Goal: Task Accomplishment & Management: Use online tool/utility

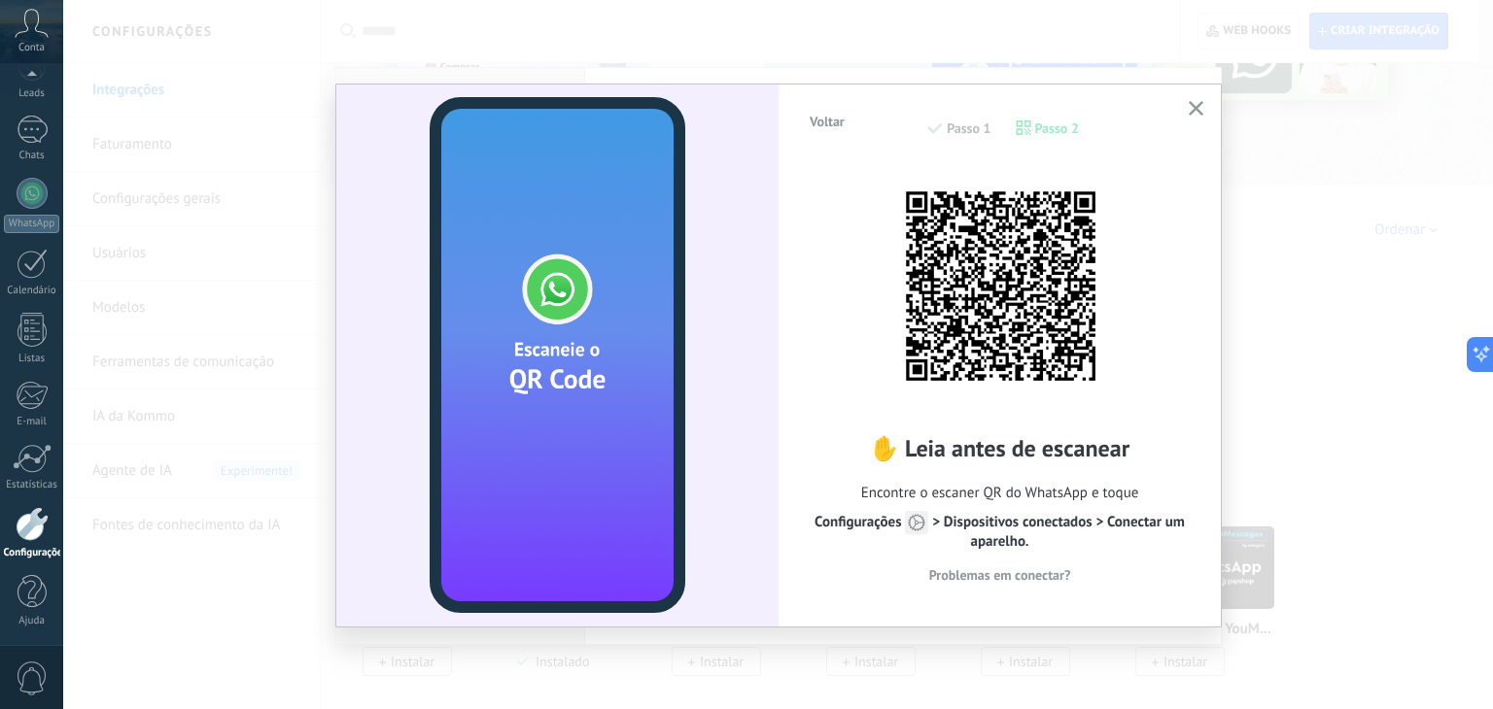
click at [1196, 106] on icon "button" at bounding box center [1196, 108] width 15 height 15
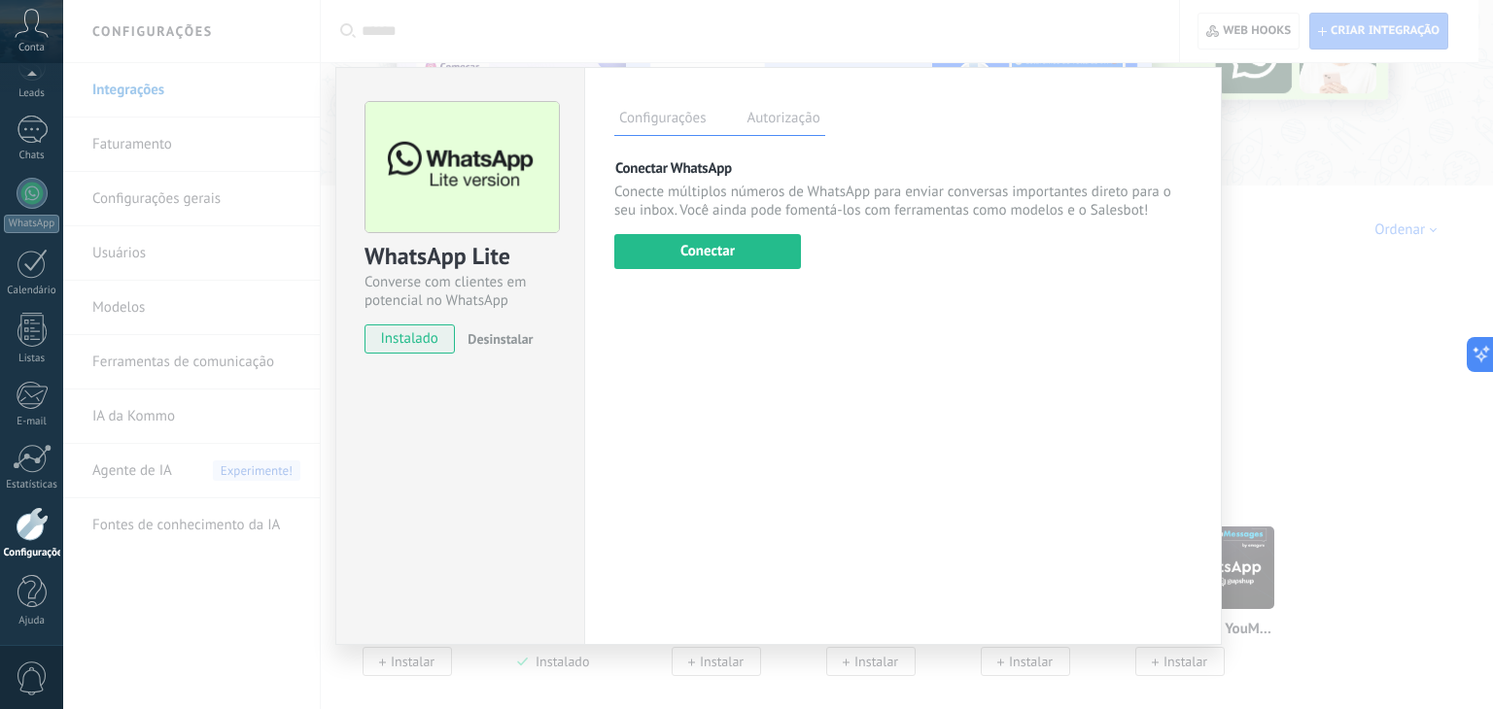
click at [1358, 258] on div "WhatsApp Lite Converse com clientes em potencial no WhatsApp instalado Desinsta…" at bounding box center [778, 354] width 1430 height 709
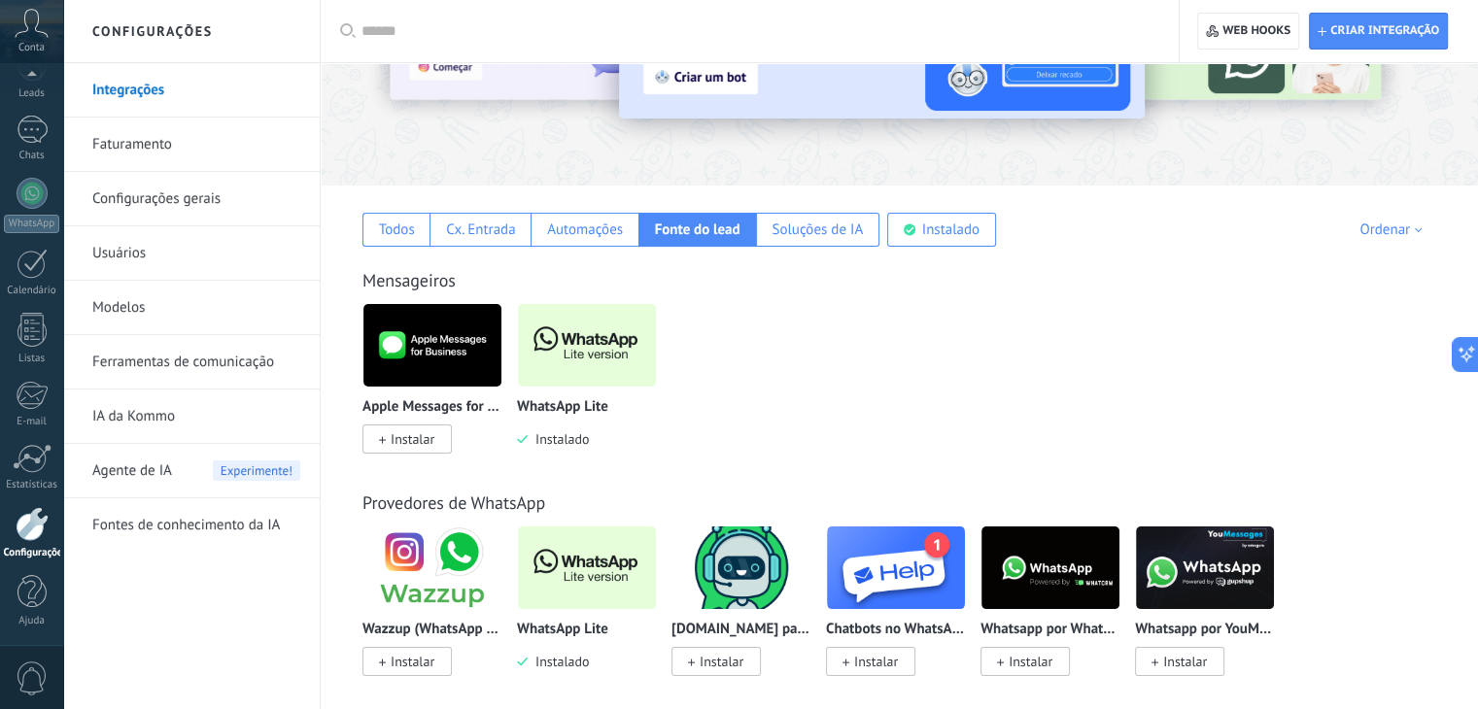
click at [1135, 297] on div "Mensageiros Apple Messages for Business Instalar WhatsApp Lite Instalado" at bounding box center [899, 341] width 1119 height 223
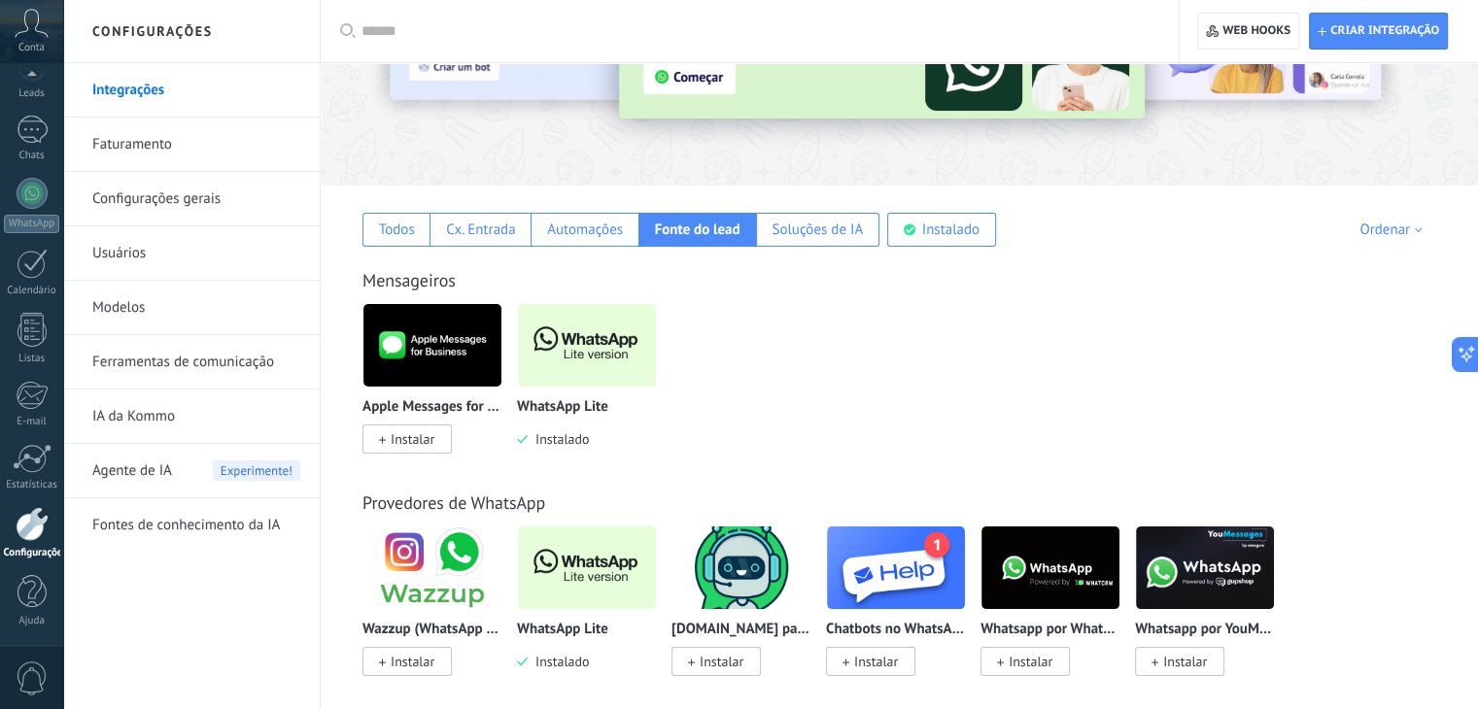
click at [591, 343] on img at bounding box center [587, 345] width 138 height 94
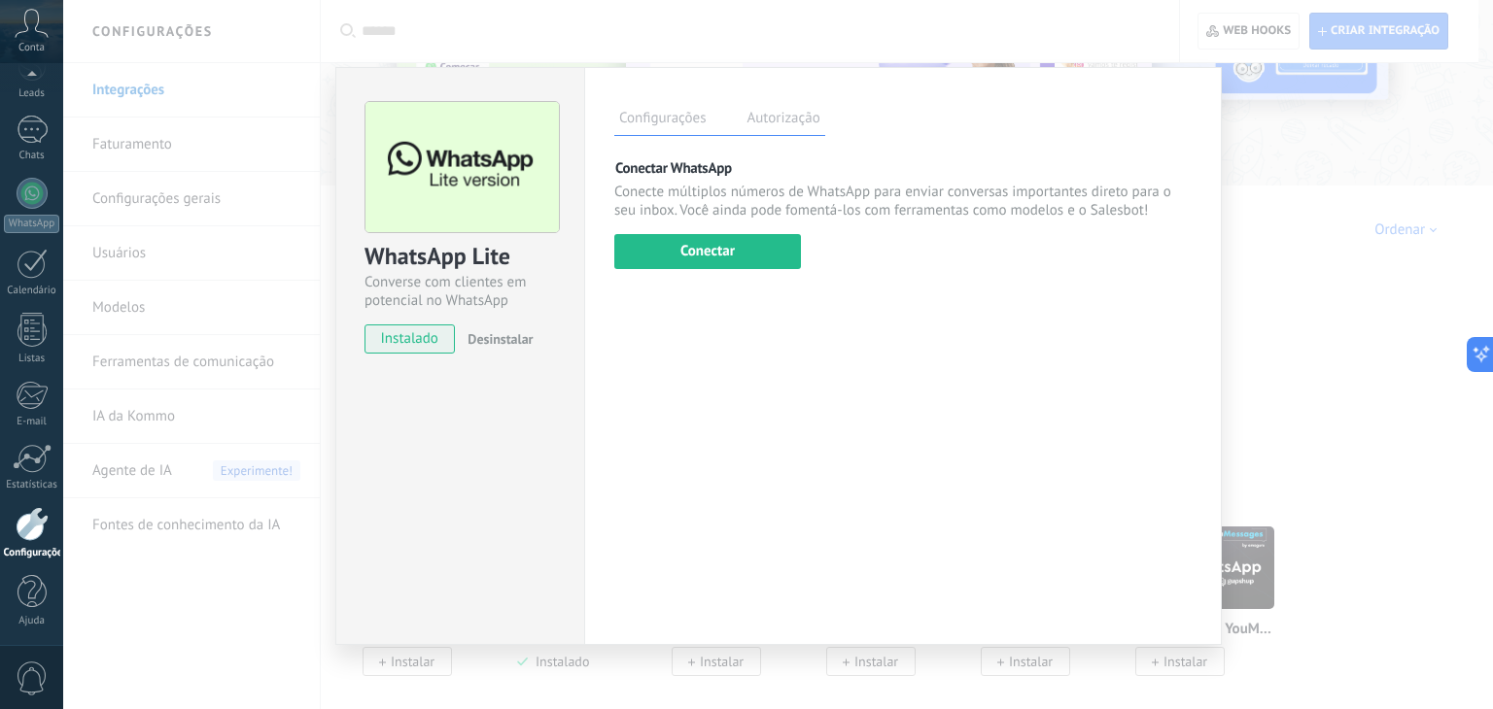
click at [783, 125] on label "Autorização" at bounding box center [782, 121] width 83 height 28
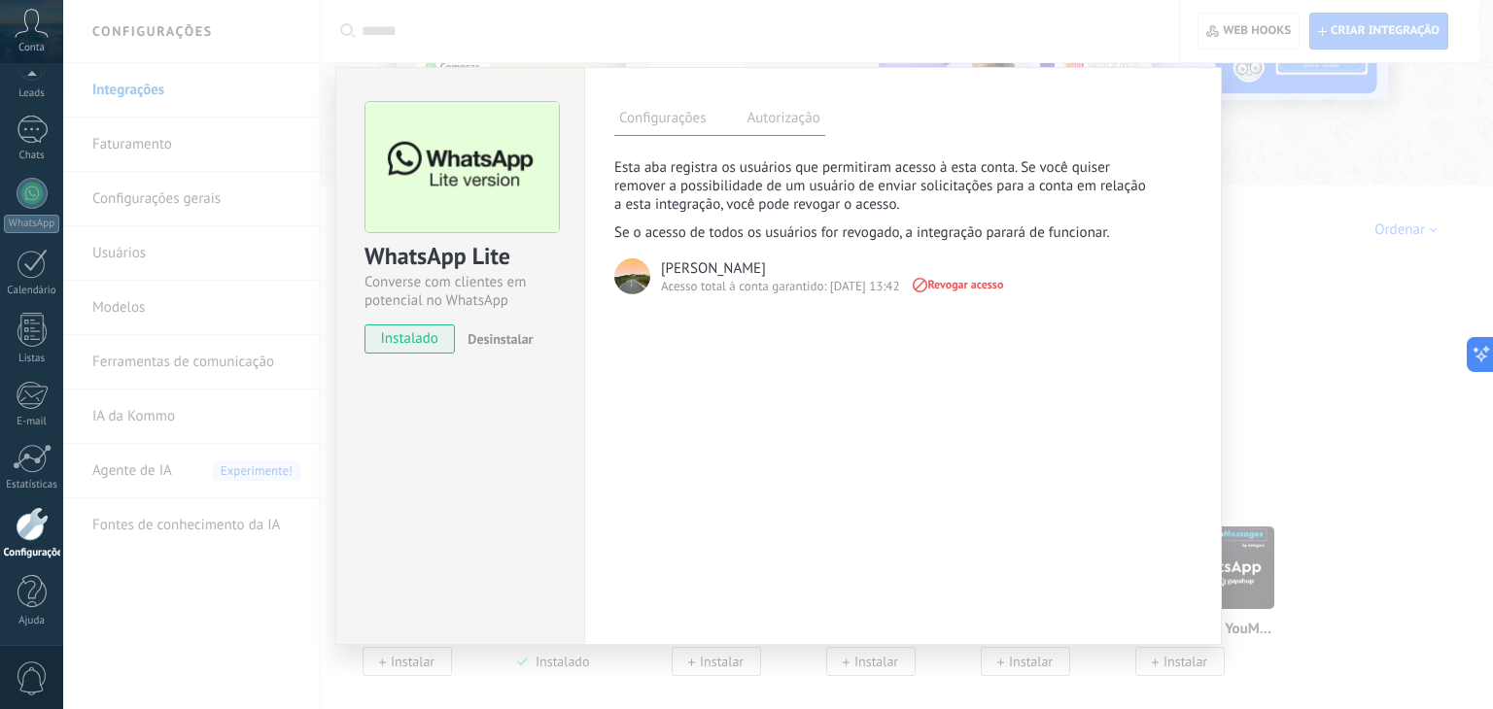
click at [634, 124] on label "Configurações" at bounding box center [662, 121] width 96 height 28
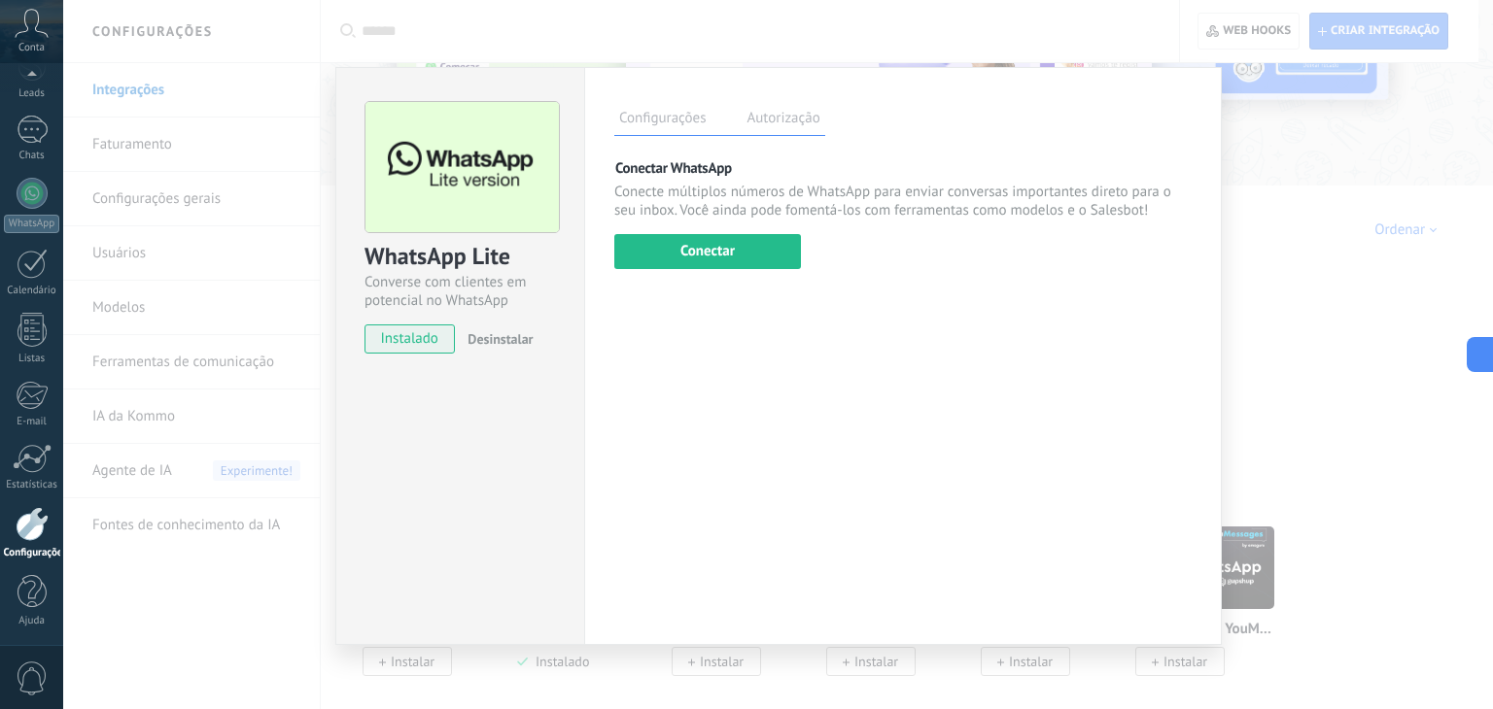
click at [928, 377] on div "Configurações Autorização Esta aba registra os usuários que permitiram acesso à…" at bounding box center [902, 356] width 637 height 578
click at [1034, 387] on div "Configurações Autorização Esta aba registra os usuários que permitiram acesso à…" at bounding box center [902, 356] width 637 height 578
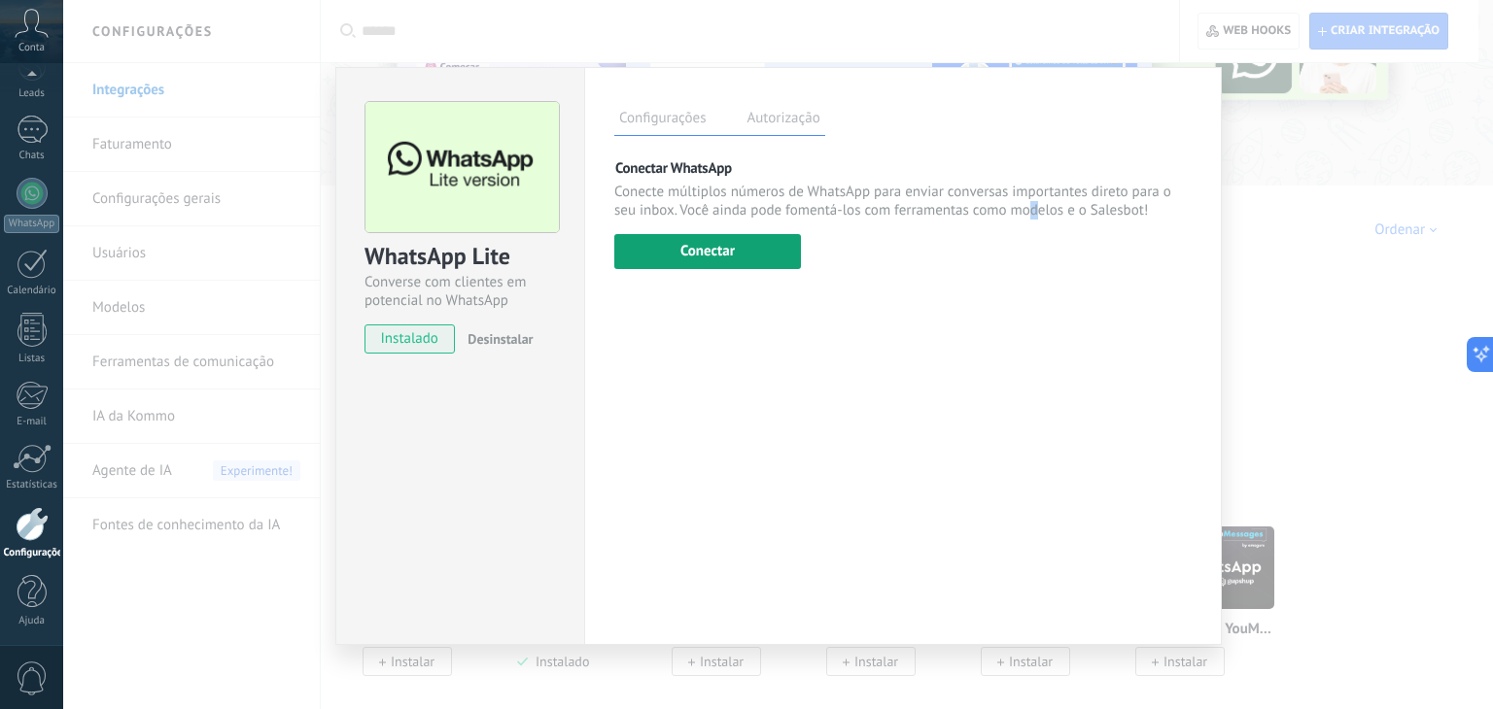
click at [663, 252] on button "Conectar" at bounding box center [707, 251] width 187 height 35
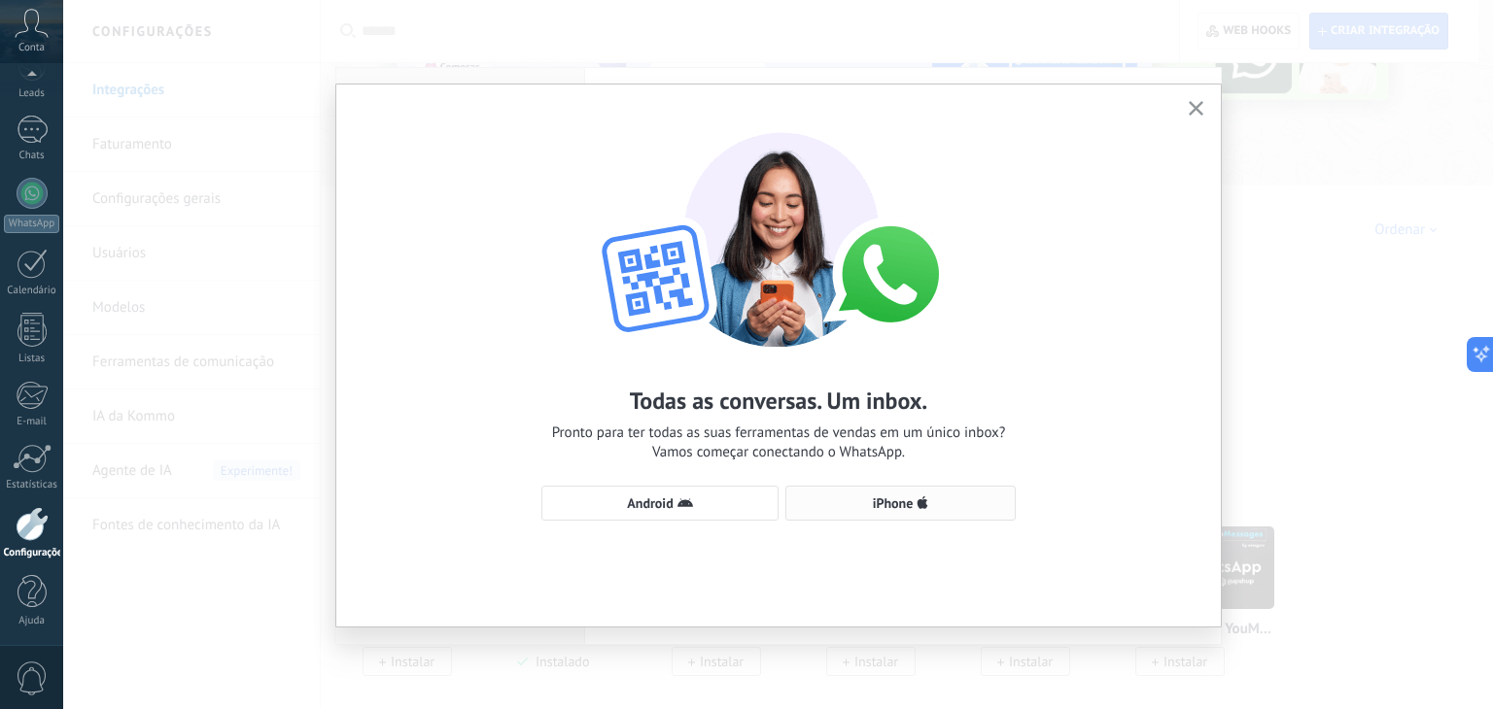
click at [908, 494] on button "iPhone" at bounding box center [900, 503] width 230 height 35
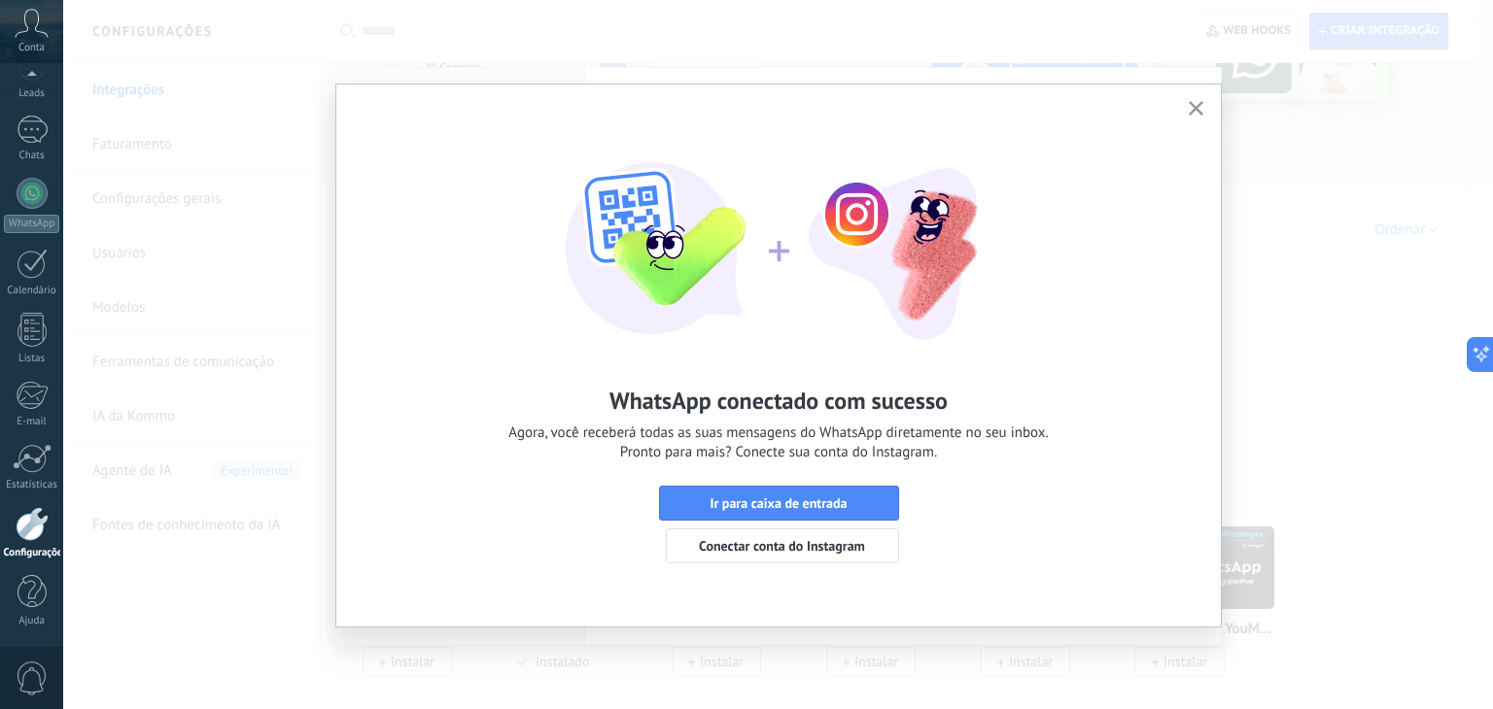
click at [1193, 110] on use "button" at bounding box center [1196, 108] width 15 height 15
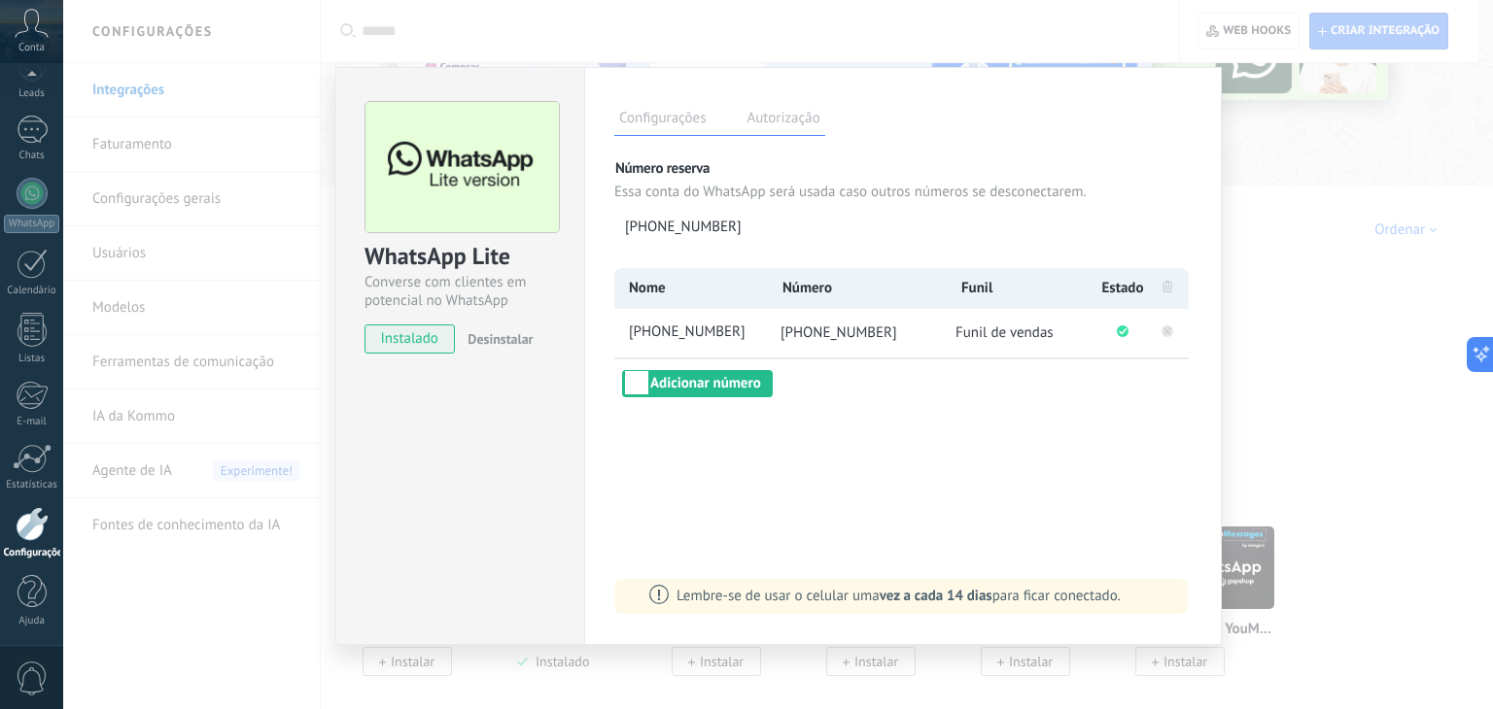
click at [1170, 332] on rect at bounding box center [1167, 332] width 12 height 12
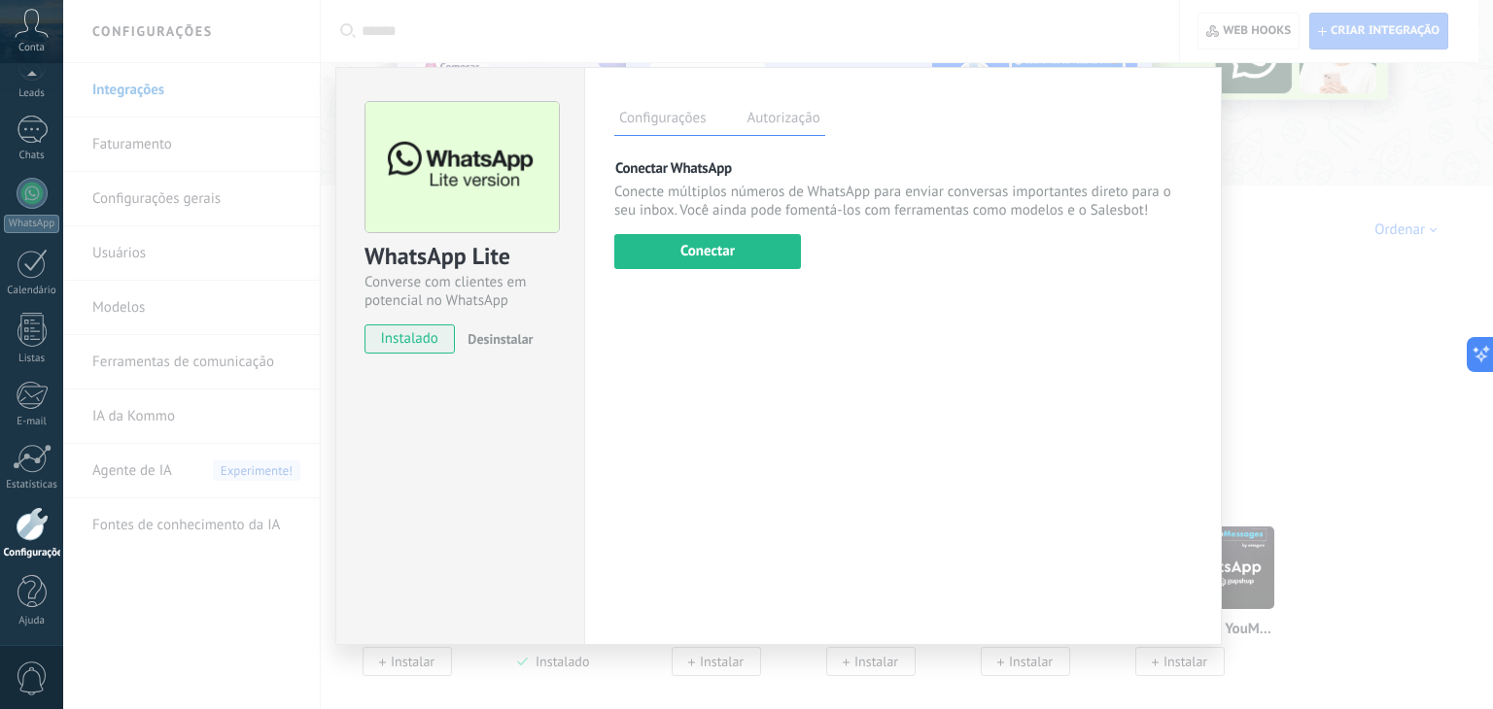
click at [863, 435] on div "Configurações Autorização Esta aba registra os usuários que permitiram acesso à…" at bounding box center [902, 356] width 637 height 578
click at [690, 243] on button "Conectar" at bounding box center [707, 251] width 187 height 35
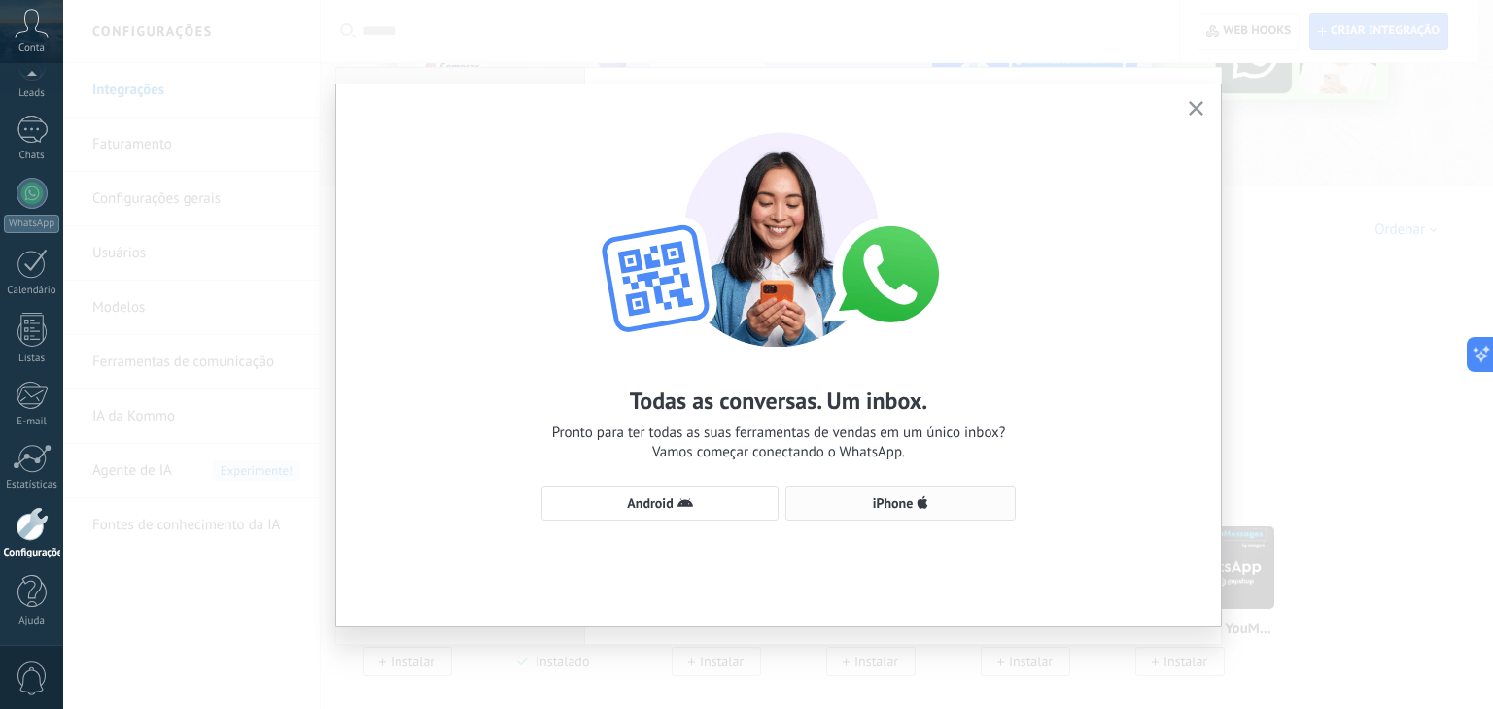
click at [976, 509] on span "iPhone" at bounding box center [900, 504] width 209 height 16
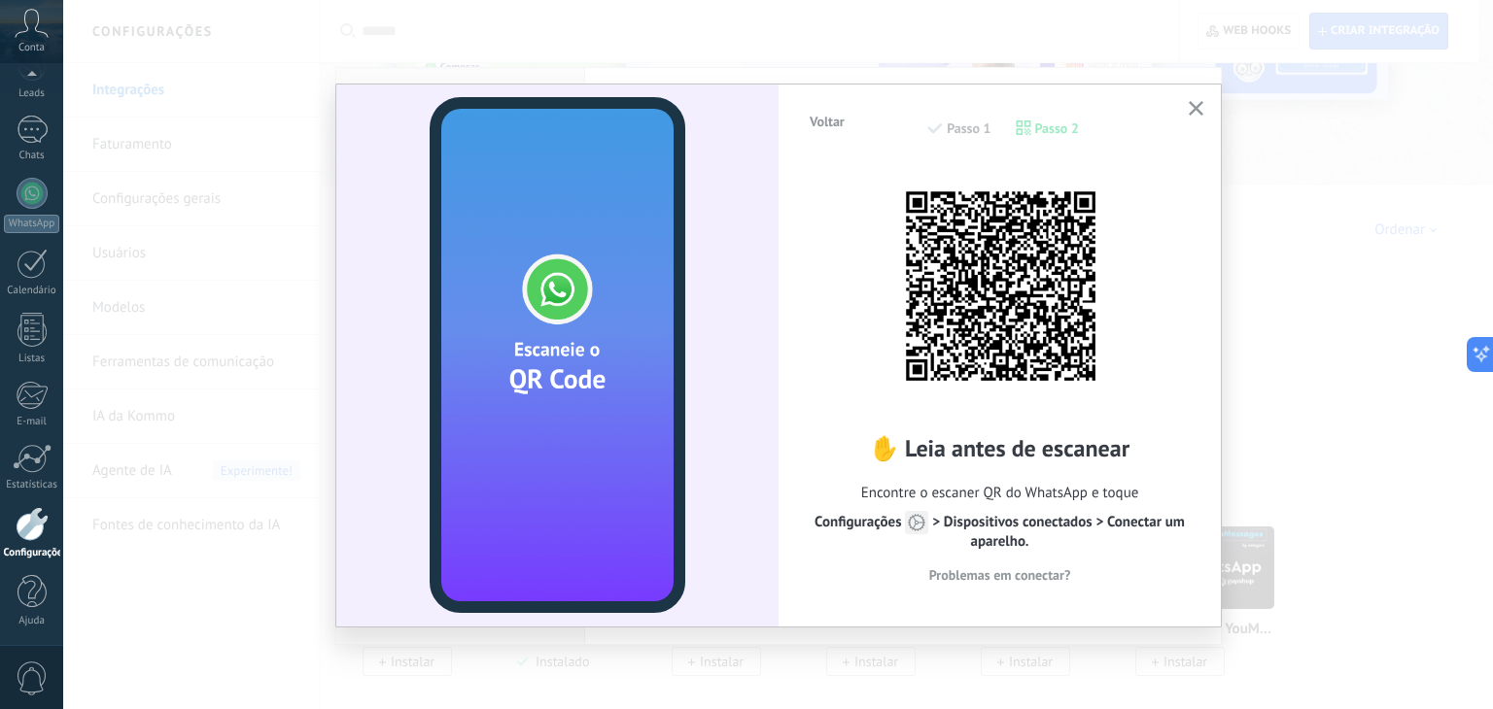
click at [991, 578] on span "Problemas em conectar?" at bounding box center [1000, 575] width 142 height 14
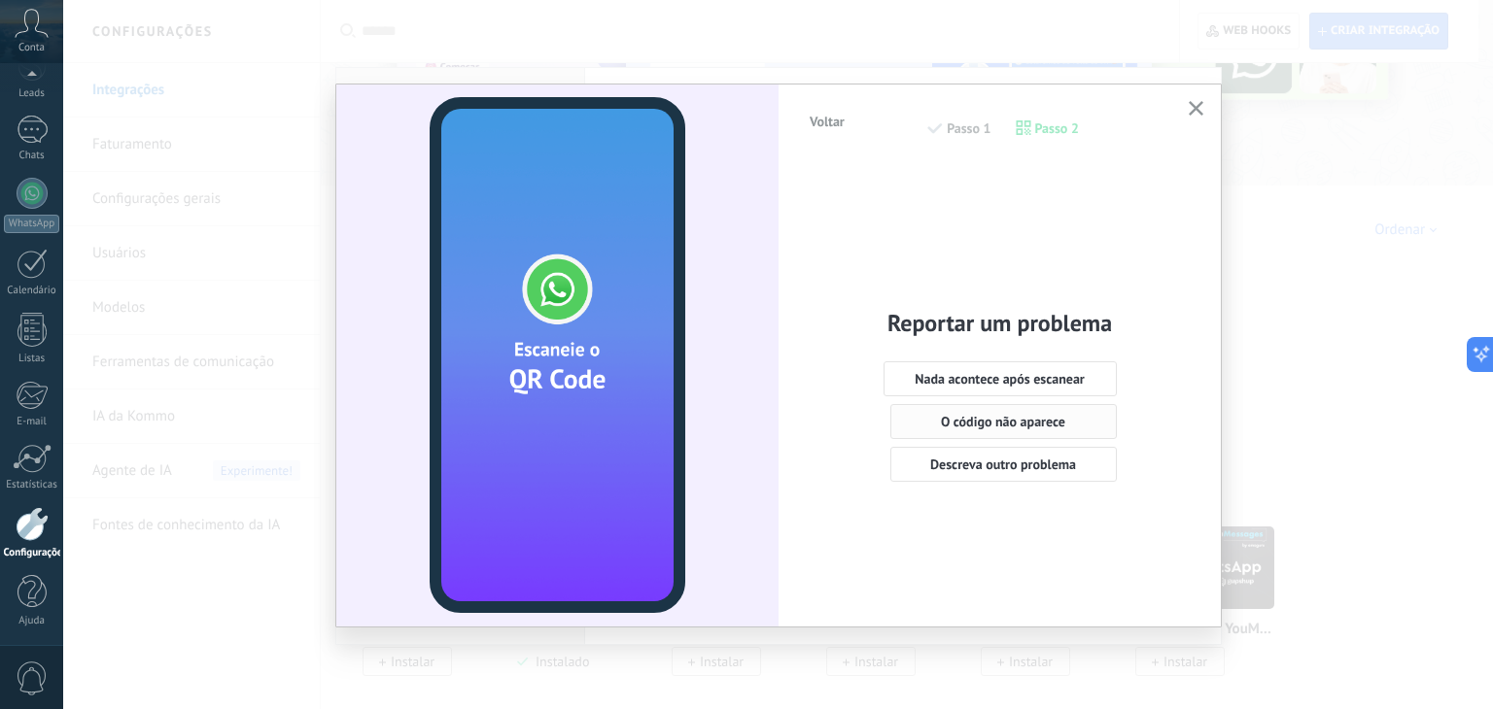
click at [1023, 421] on span "O código não aparece" at bounding box center [1003, 422] width 124 height 14
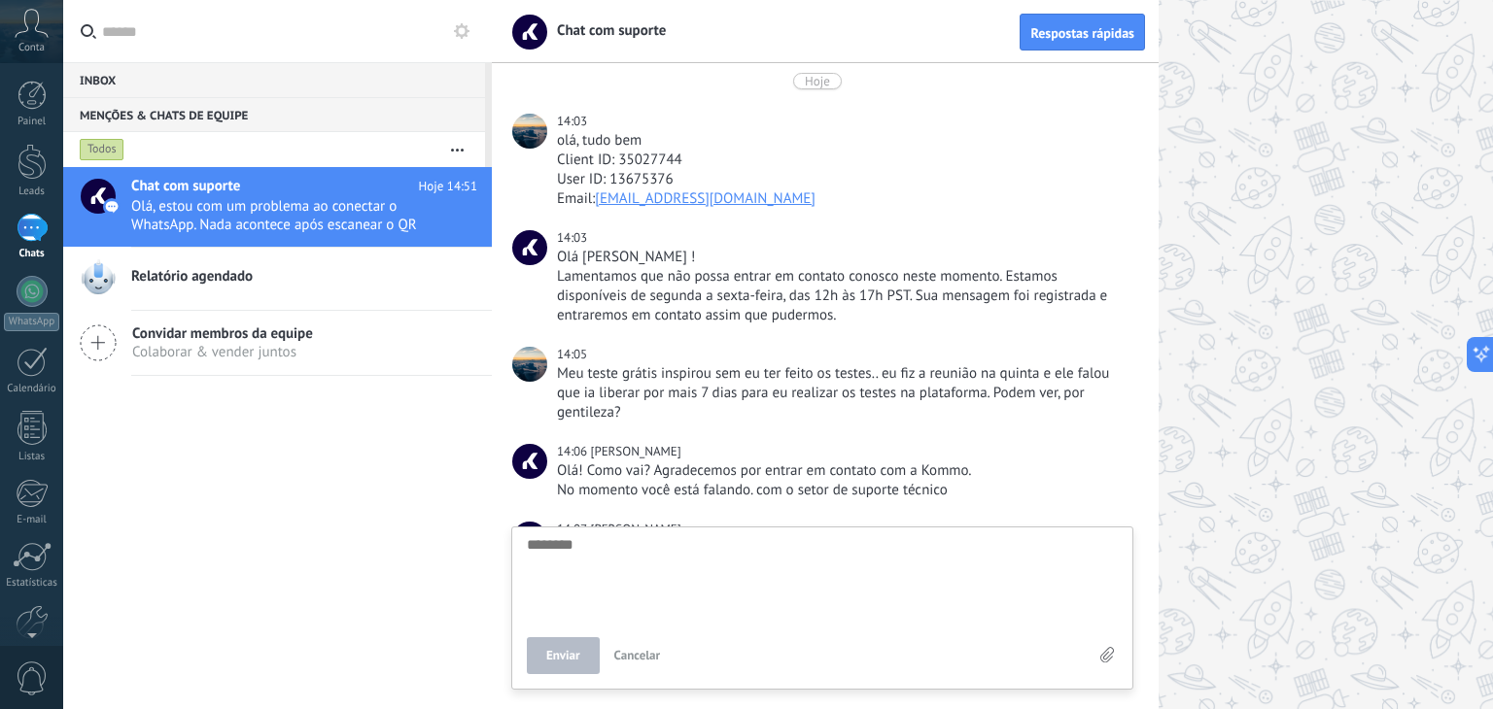
scroll to position [696, 0]
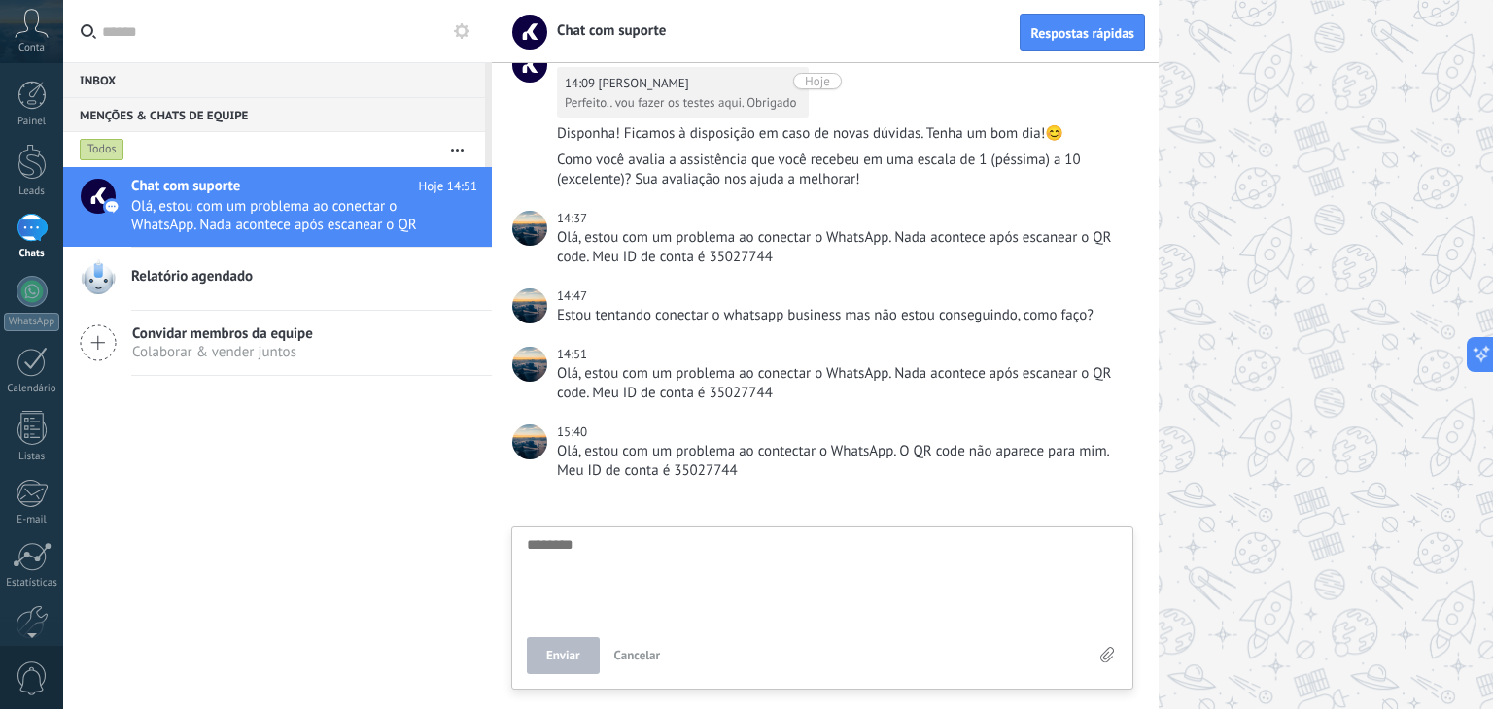
click at [35, 42] on span "Conta" at bounding box center [31, 48] width 26 height 13
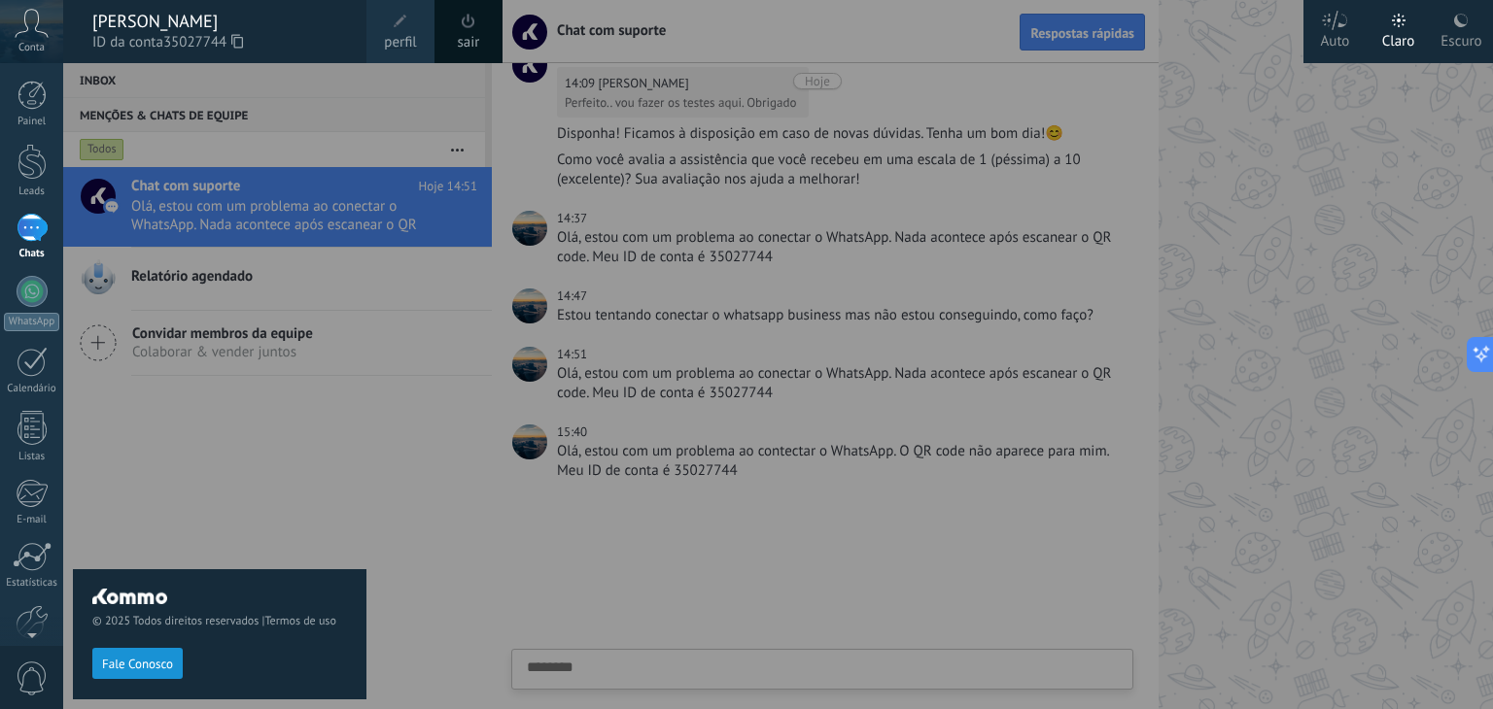
click at [35, 42] on span "Conta" at bounding box center [31, 48] width 26 height 13
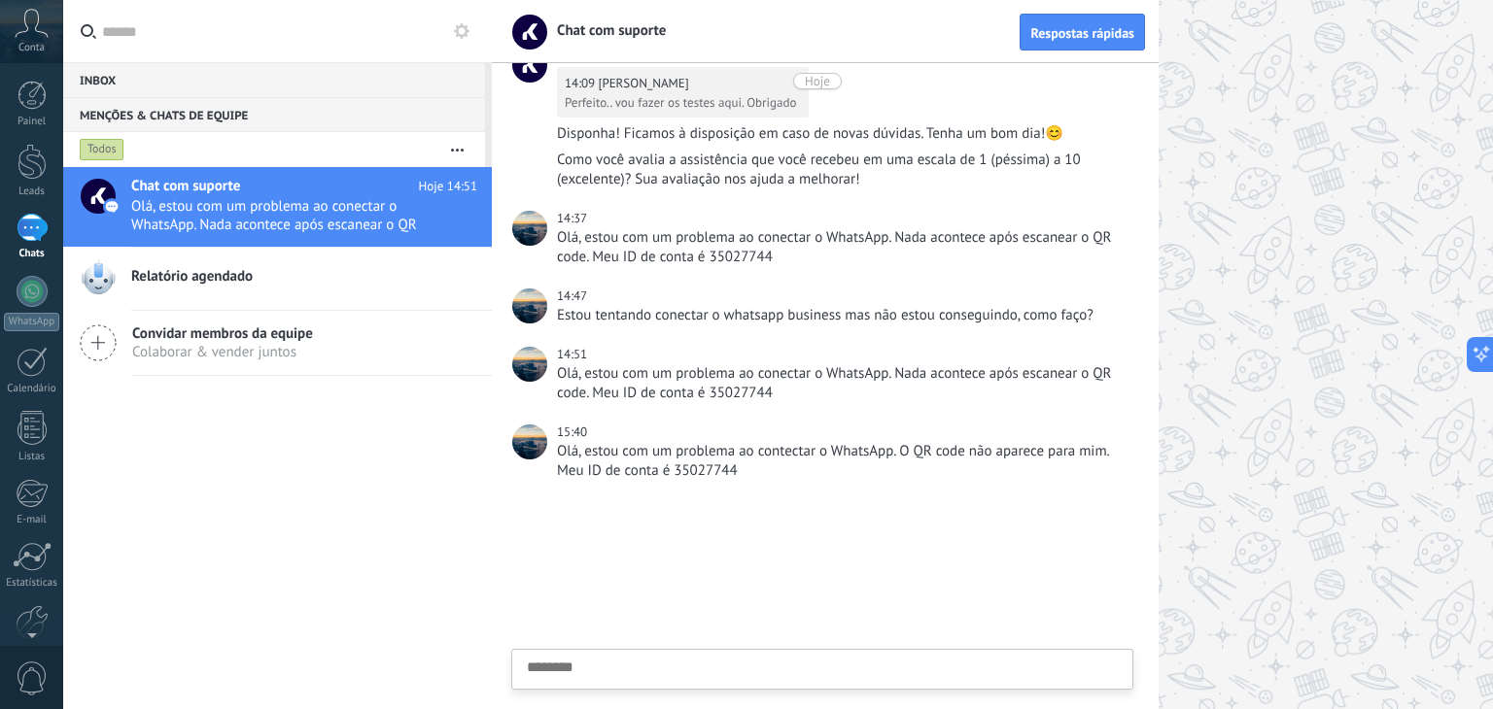
click at [45, 18] on icon at bounding box center [32, 23] width 34 height 29
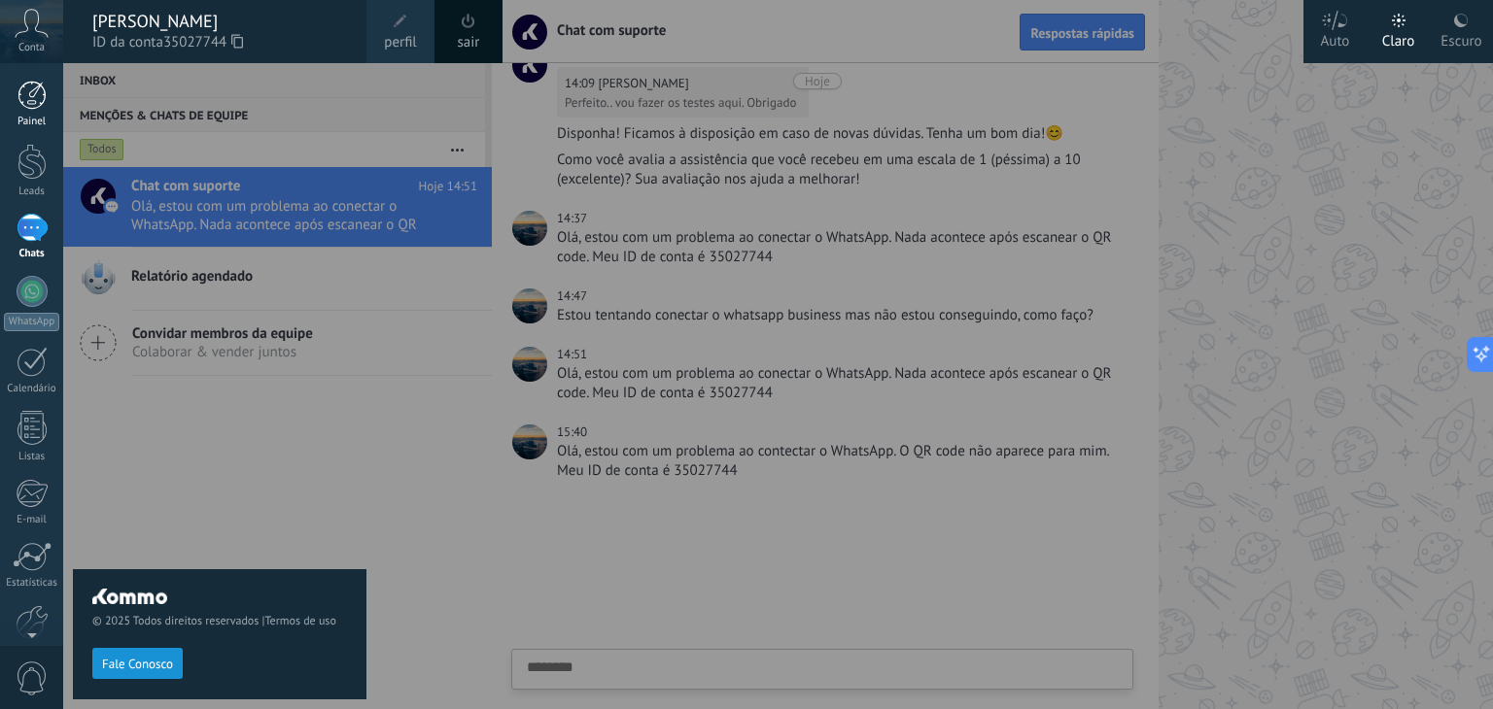
click at [17, 96] on div at bounding box center [31, 95] width 29 height 29
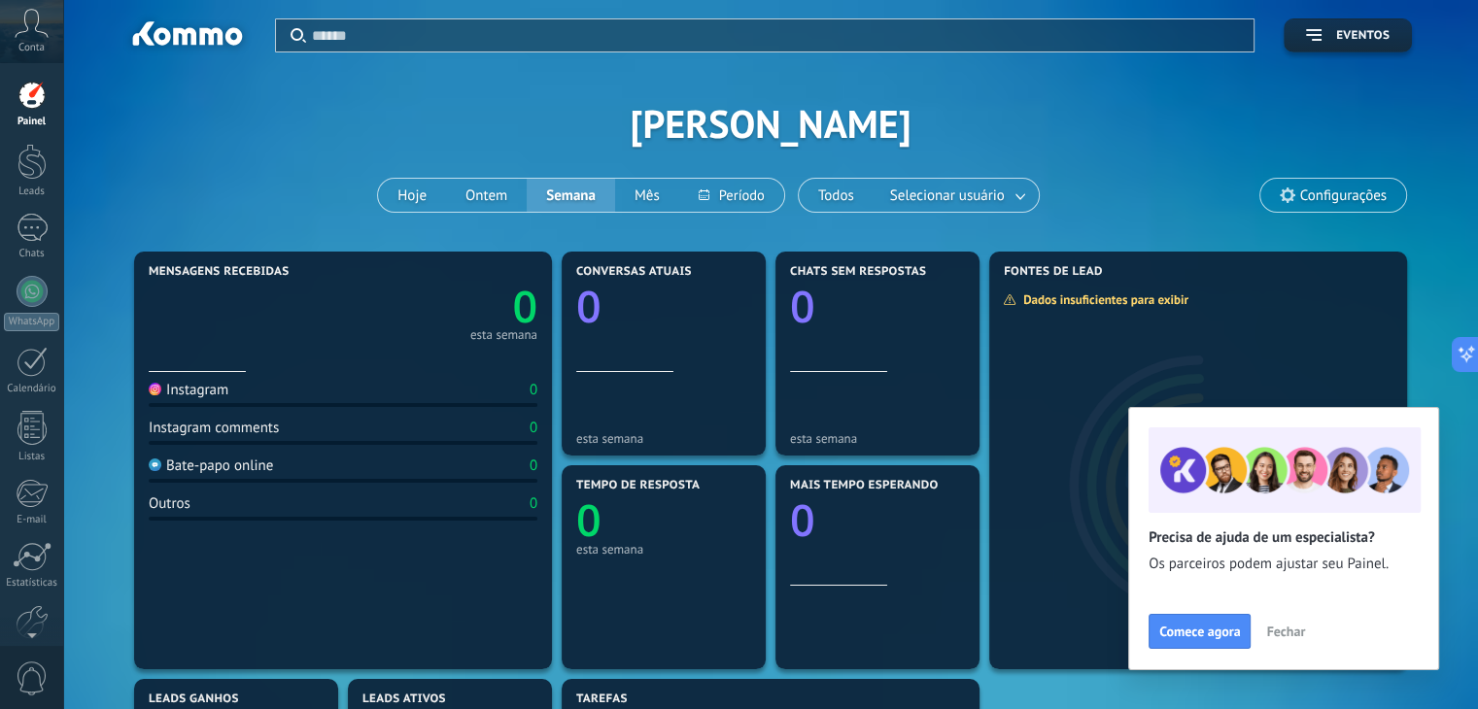
click at [31, 27] on icon at bounding box center [32, 23] width 34 height 29
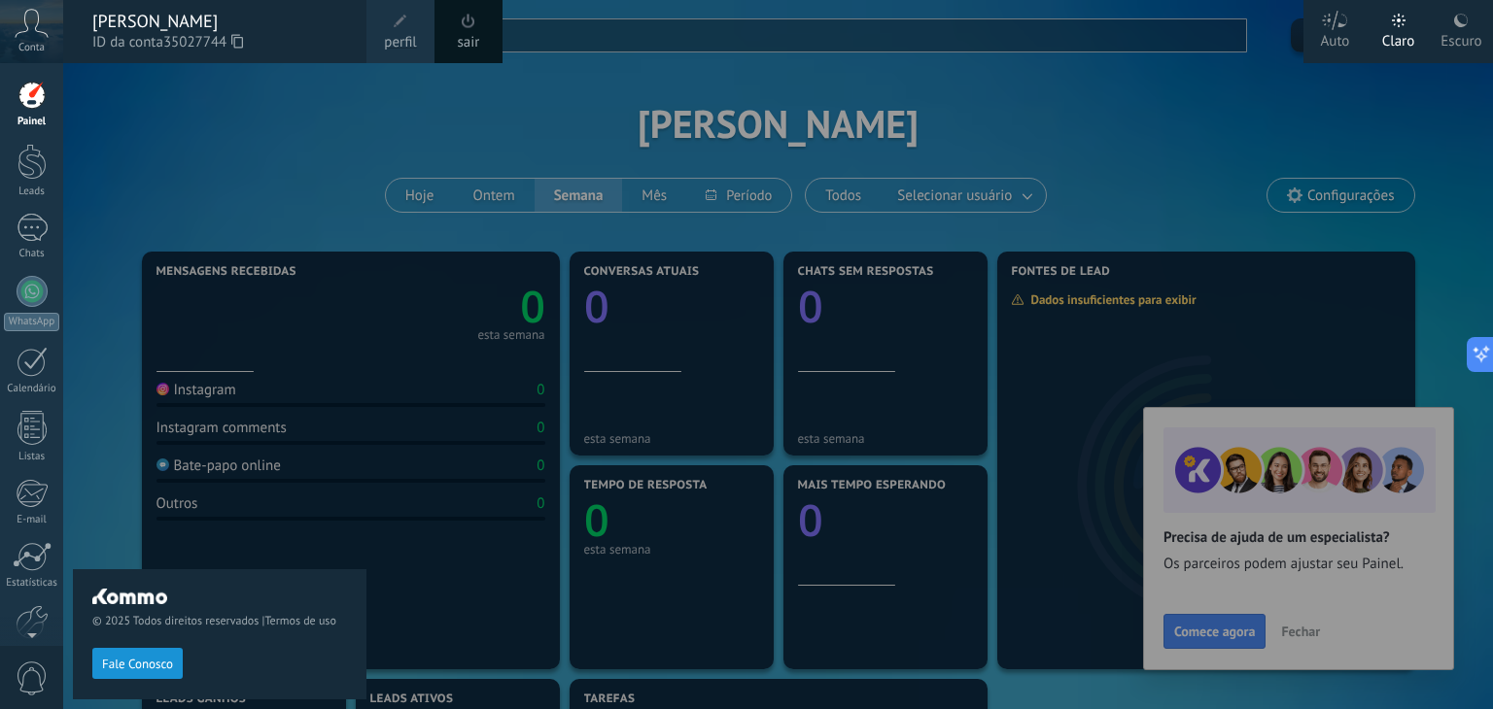
click at [31, 27] on icon at bounding box center [32, 23] width 34 height 29
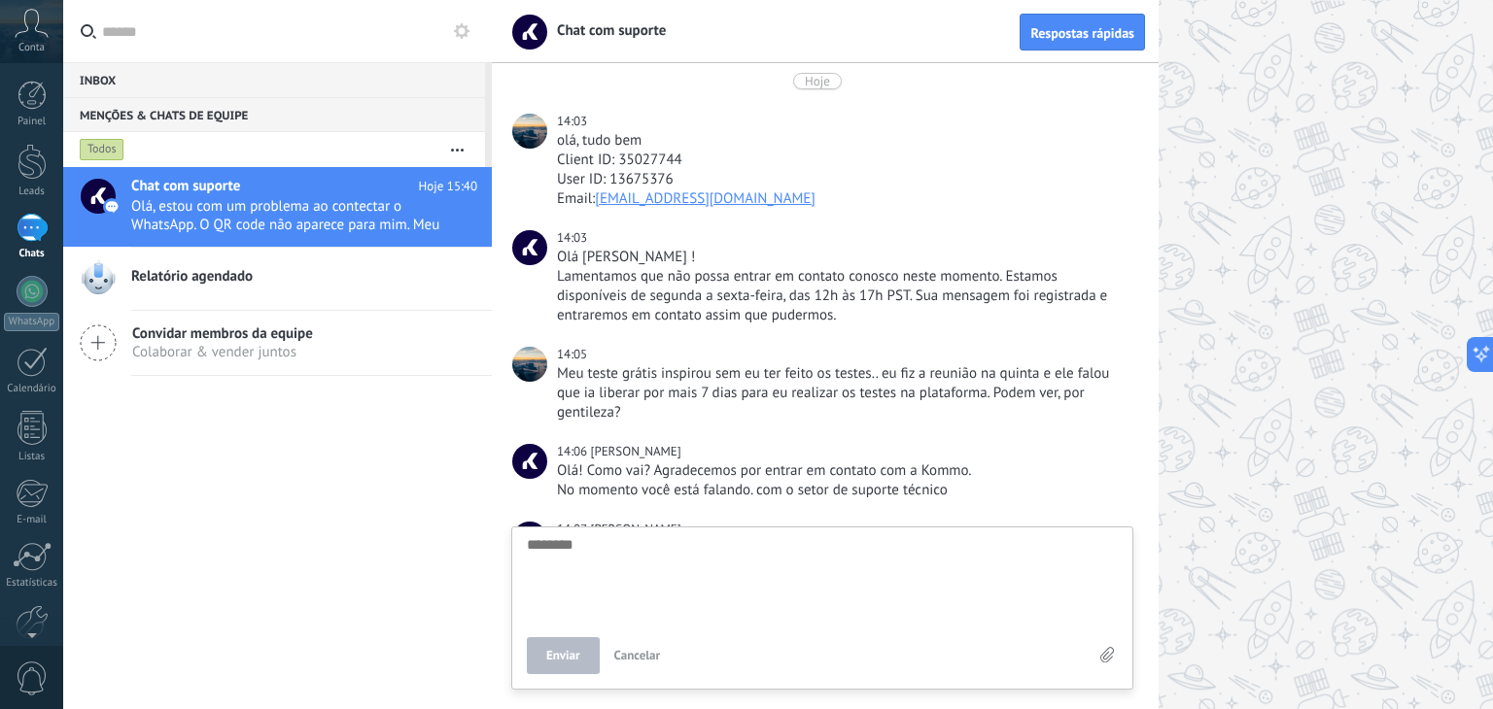
scroll to position [696, 0]
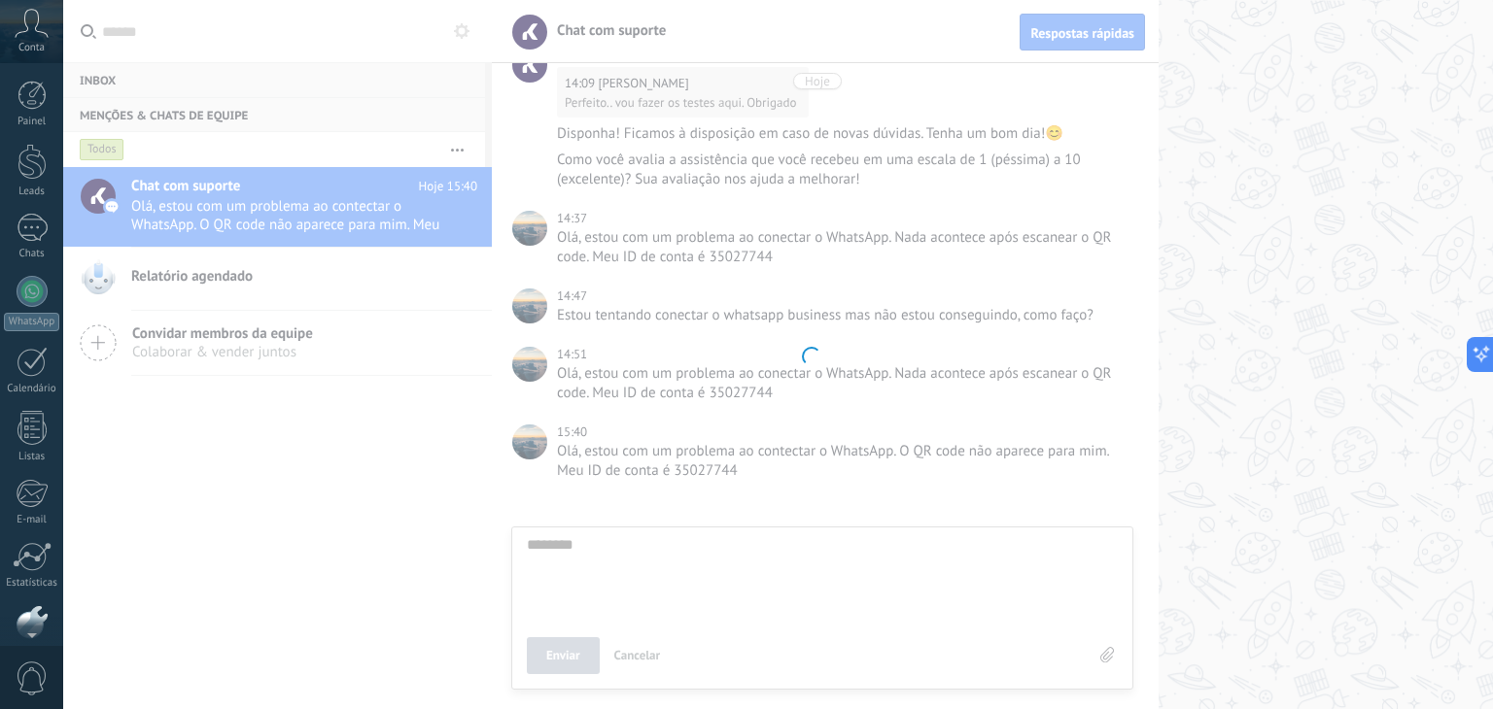
scroll to position [98, 0]
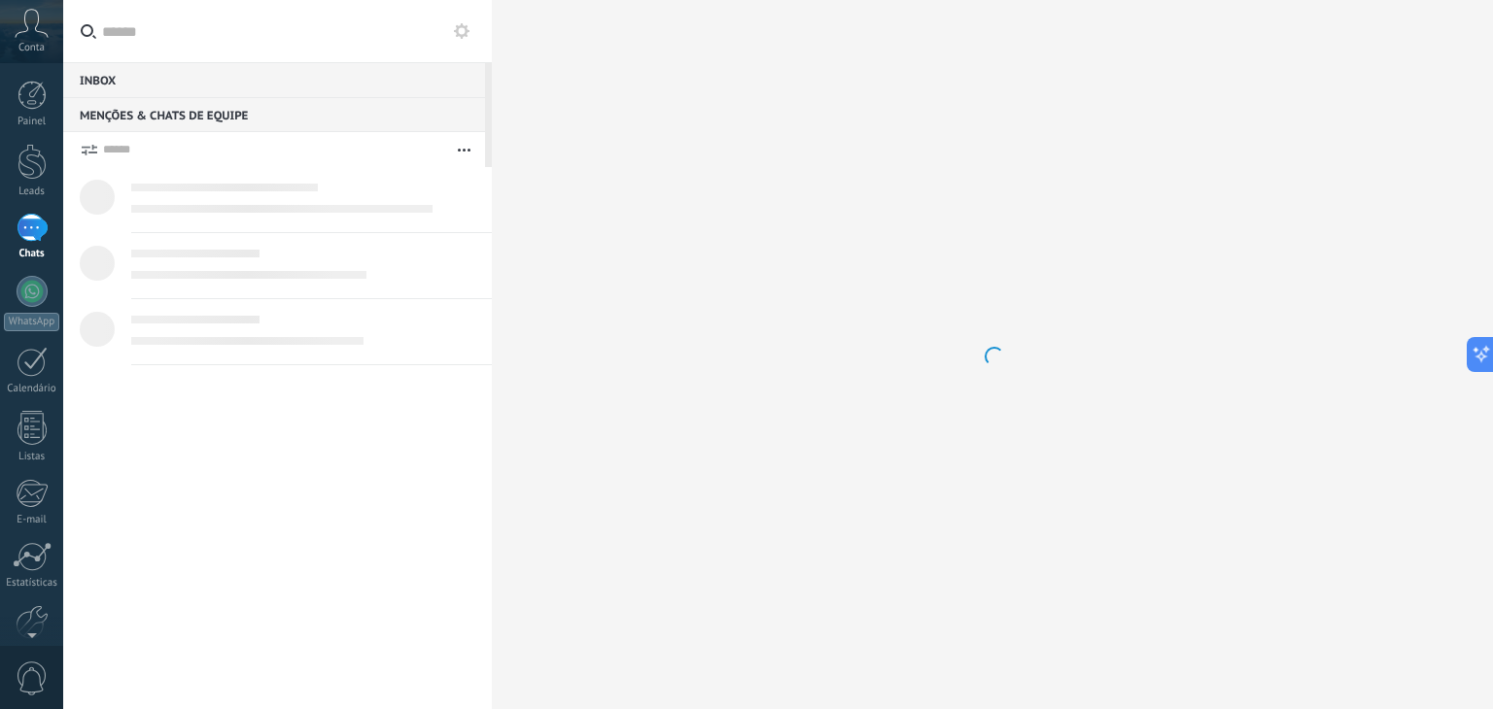
type textarea "********"
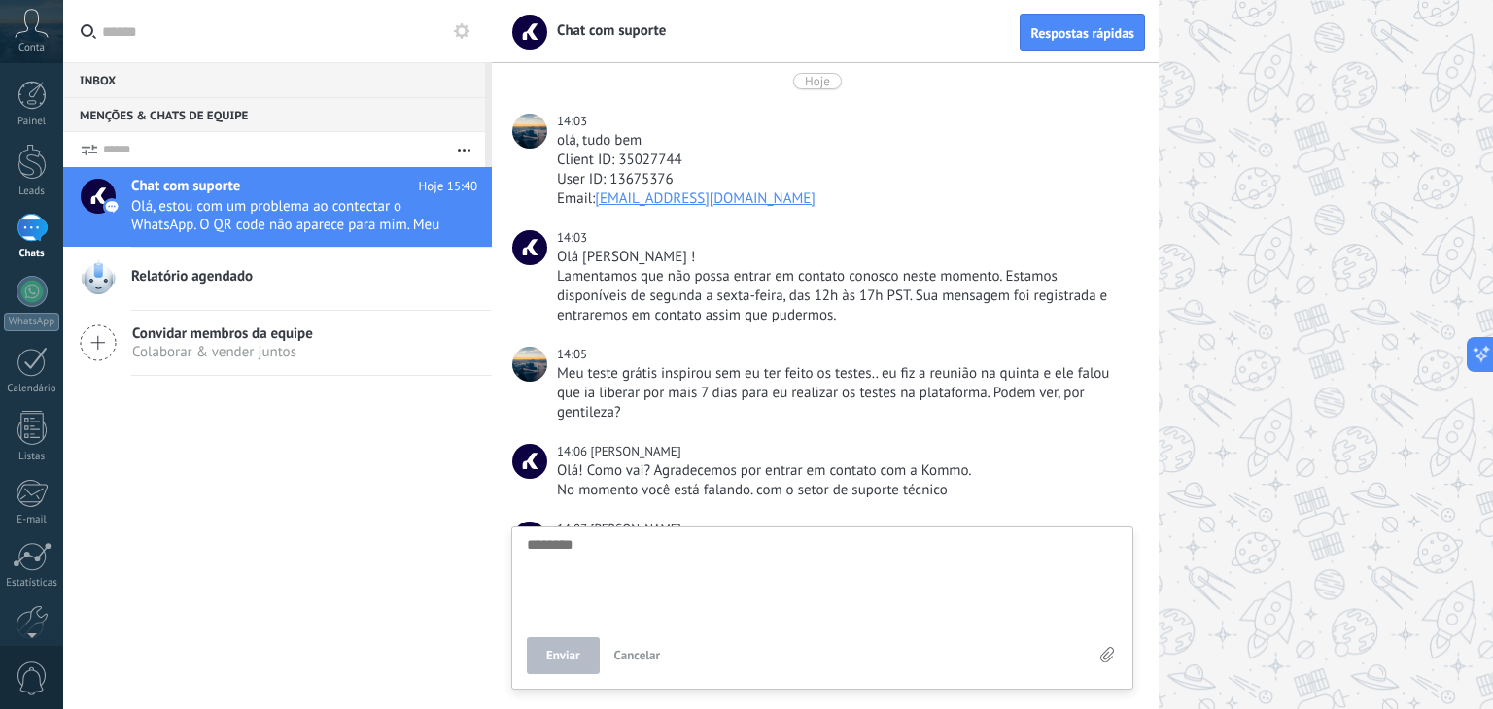
scroll to position [696, 0]
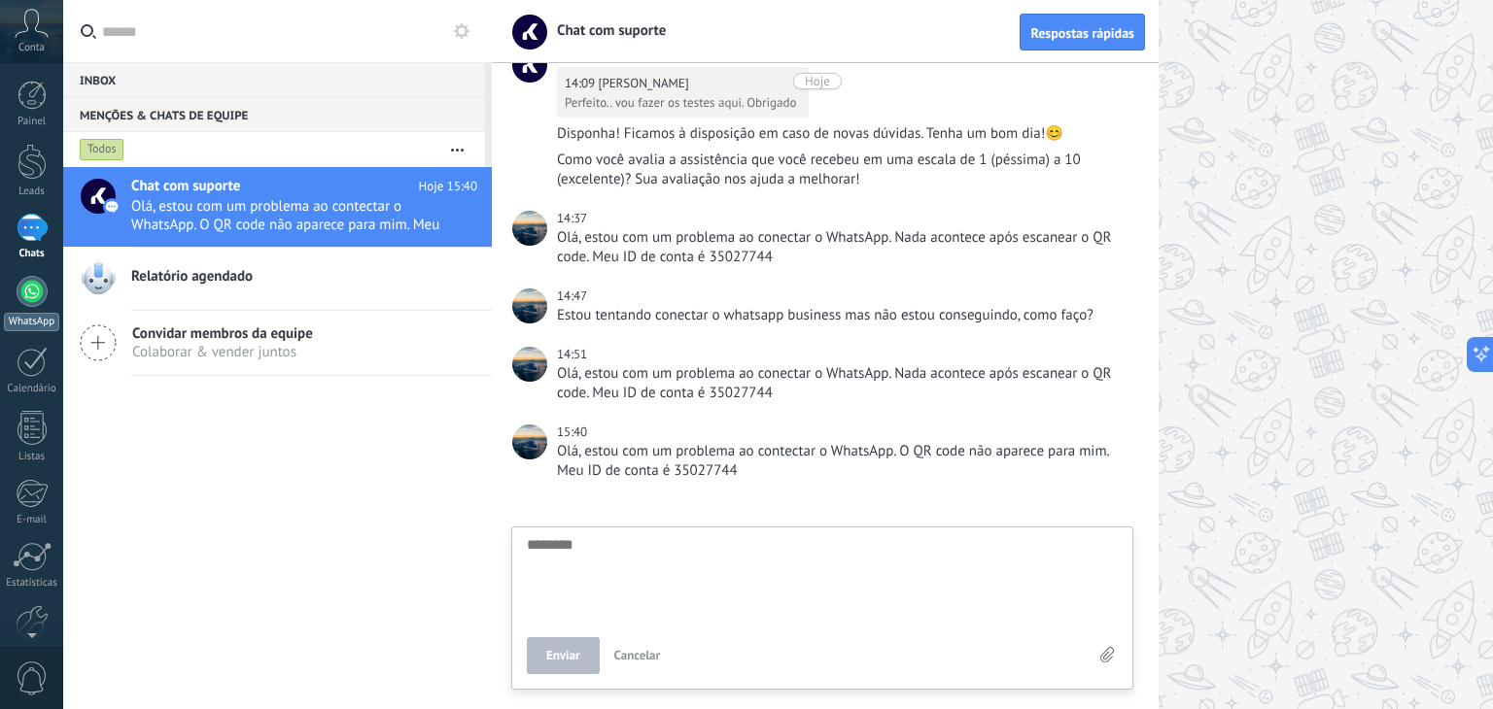
click at [27, 295] on div at bounding box center [32, 291] width 31 height 31
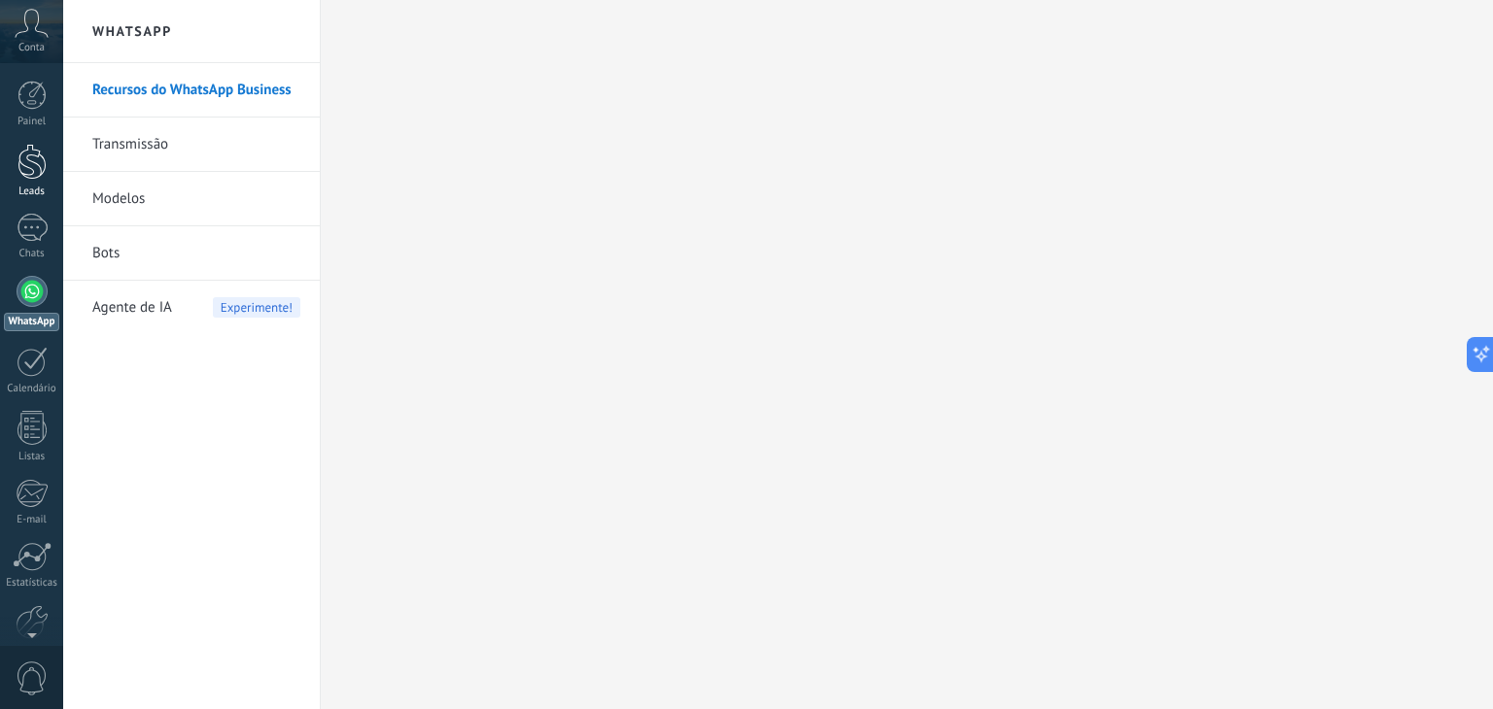
click at [27, 177] on div at bounding box center [31, 162] width 29 height 36
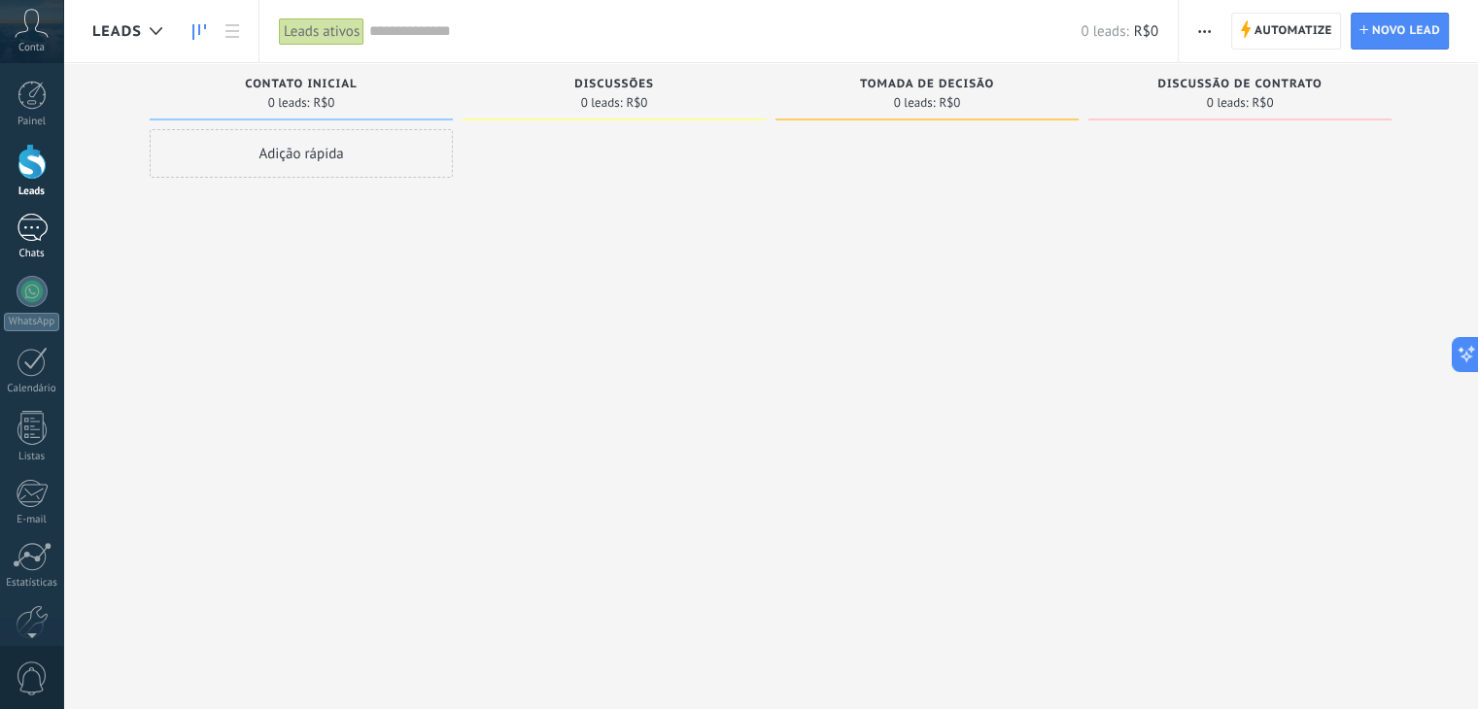
click at [30, 248] on div "Chats" at bounding box center [32, 254] width 56 height 13
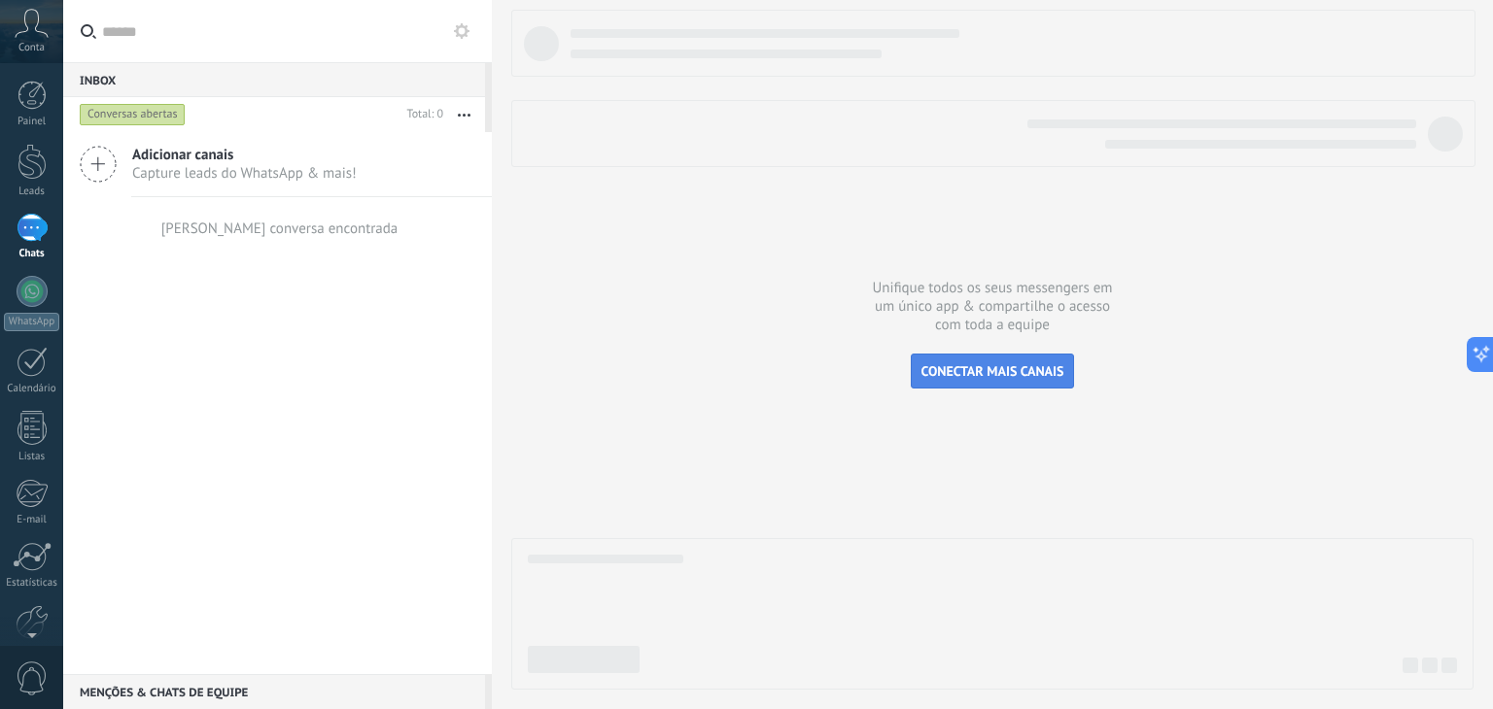
click at [987, 359] on button "CONECTAR MAIS CANAIS" at bounding box center [993, 371] width 164 height 35
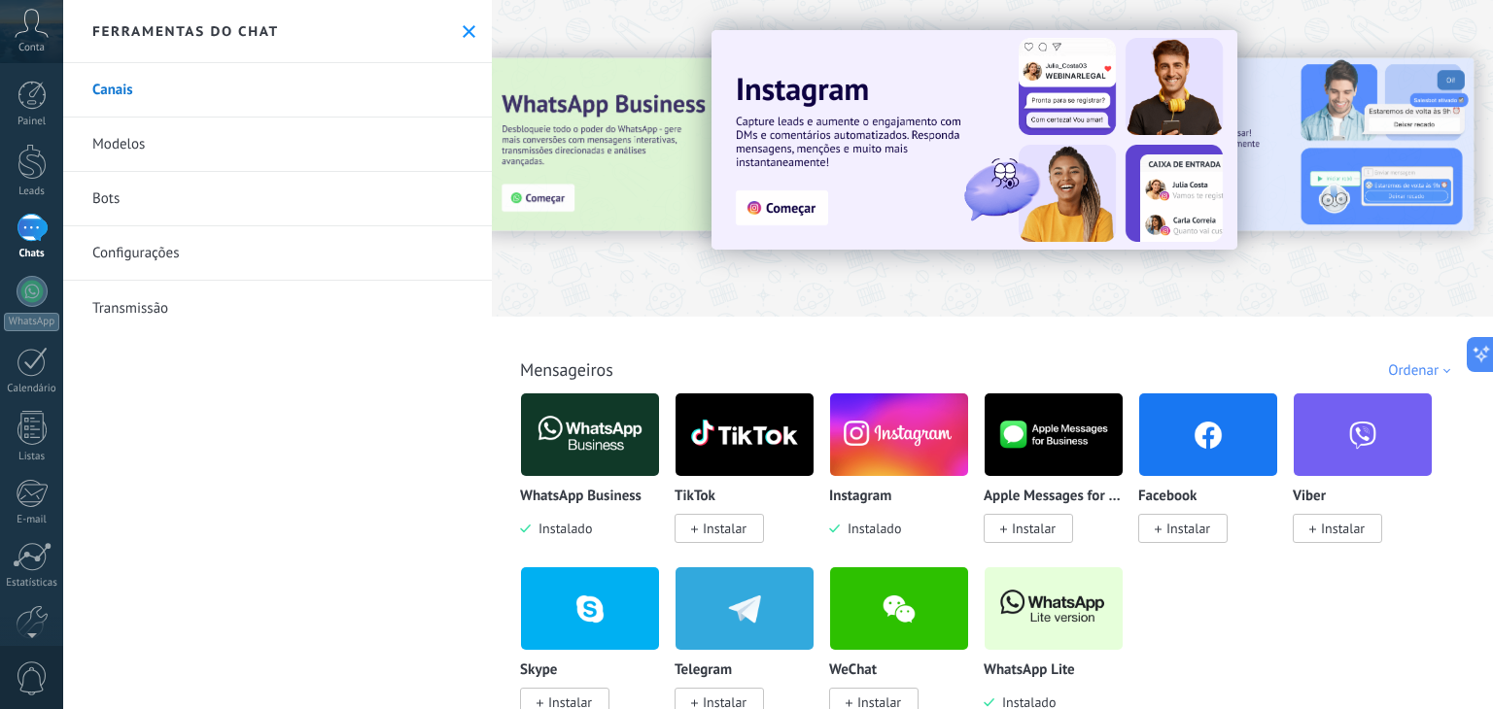
drag, startPoint x: 1492, startPoint y: 19, endPoint x: 1492, endPoint y: 35, distance: 15.5
click at [1492, 35] on div "Todos Cx. Entrada Automações Fonte do lead Soluções de IA Instalado Minhas insc…" at bounding box center [992, 354] width 1001 height 709
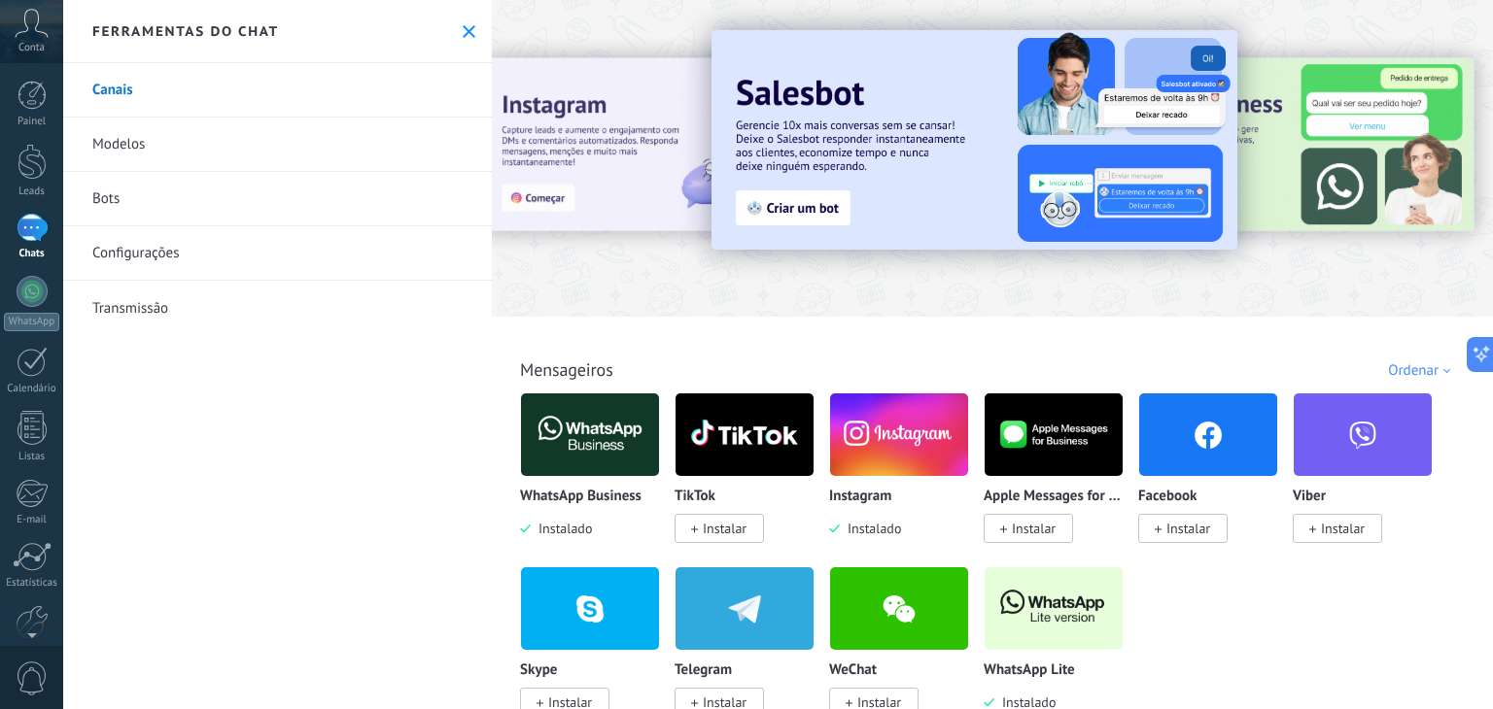
click at [1079, 638] on img at bounding box center [1053, 609] width 138 height 94
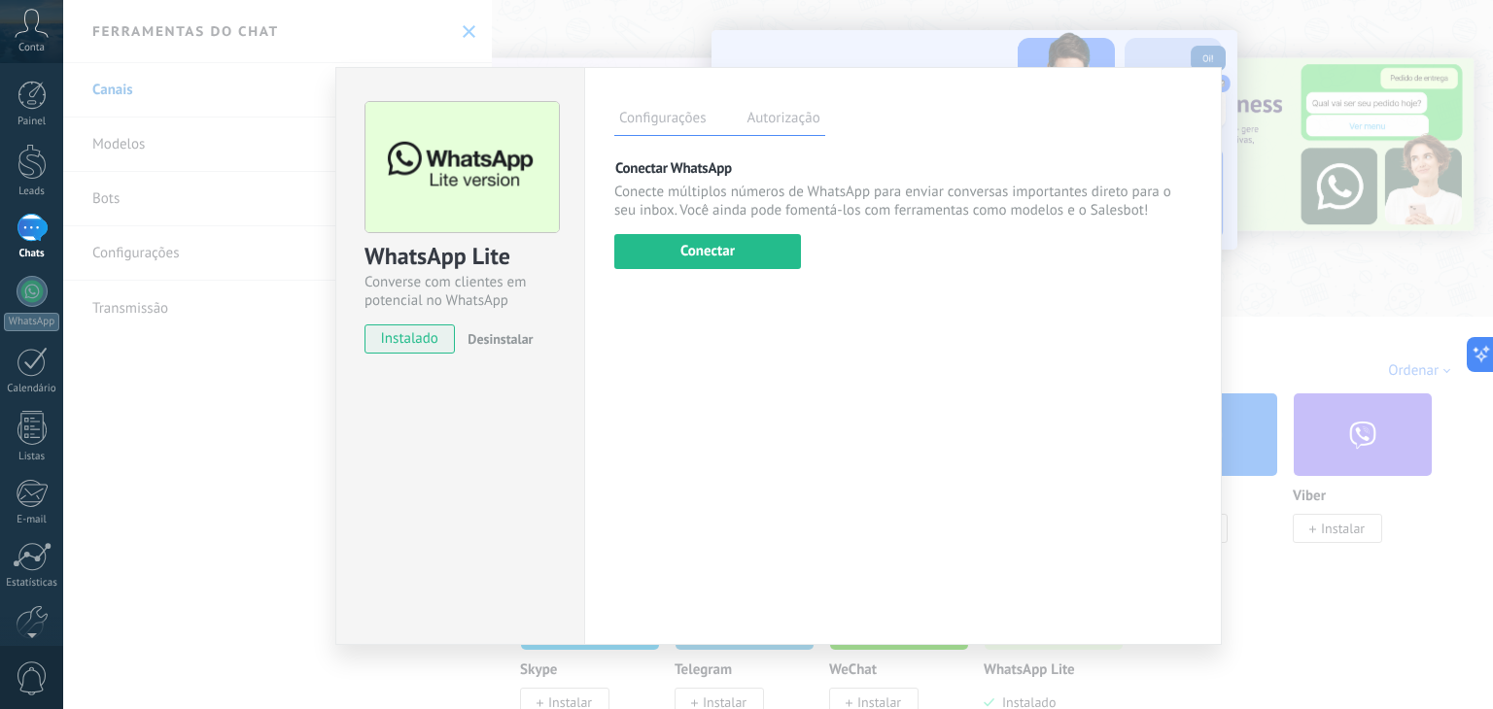
click at [784, 118] on label "Autorização" at bounding box center [782, 121] width 83 height 28
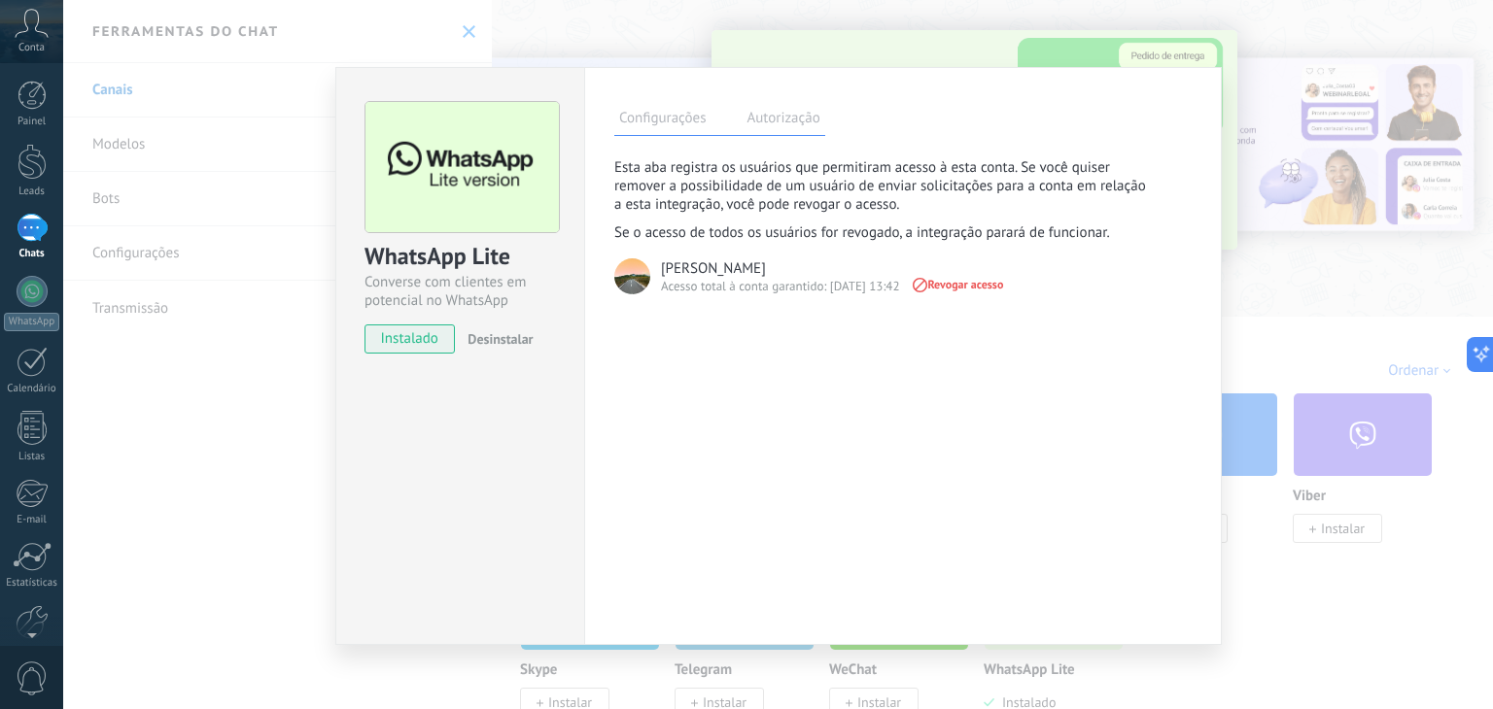
click at [640, 114] on label "Configurações" at bounding box center [662, 121] width 96 height 28
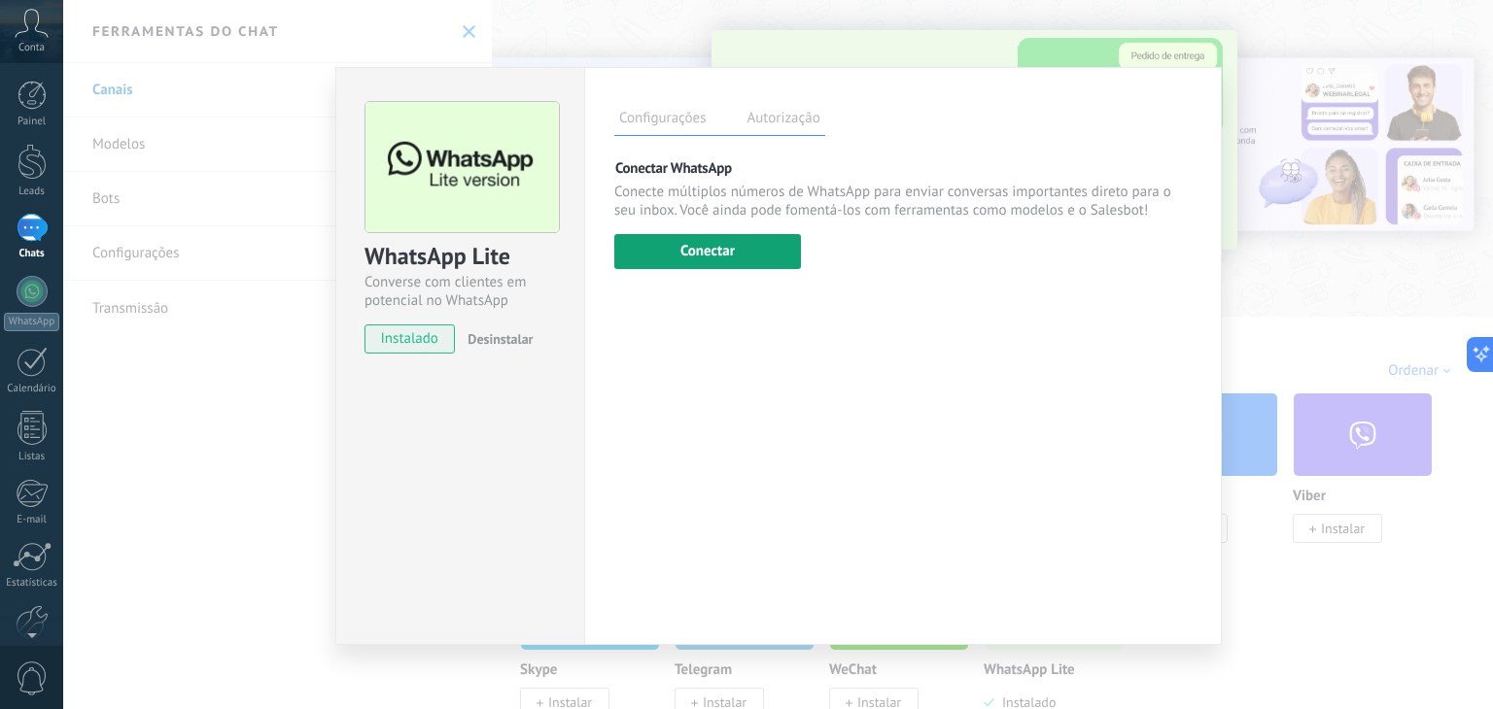
click at [725, 263] on button "Conectar" at bounding box center [707, 251] width 187 height 35
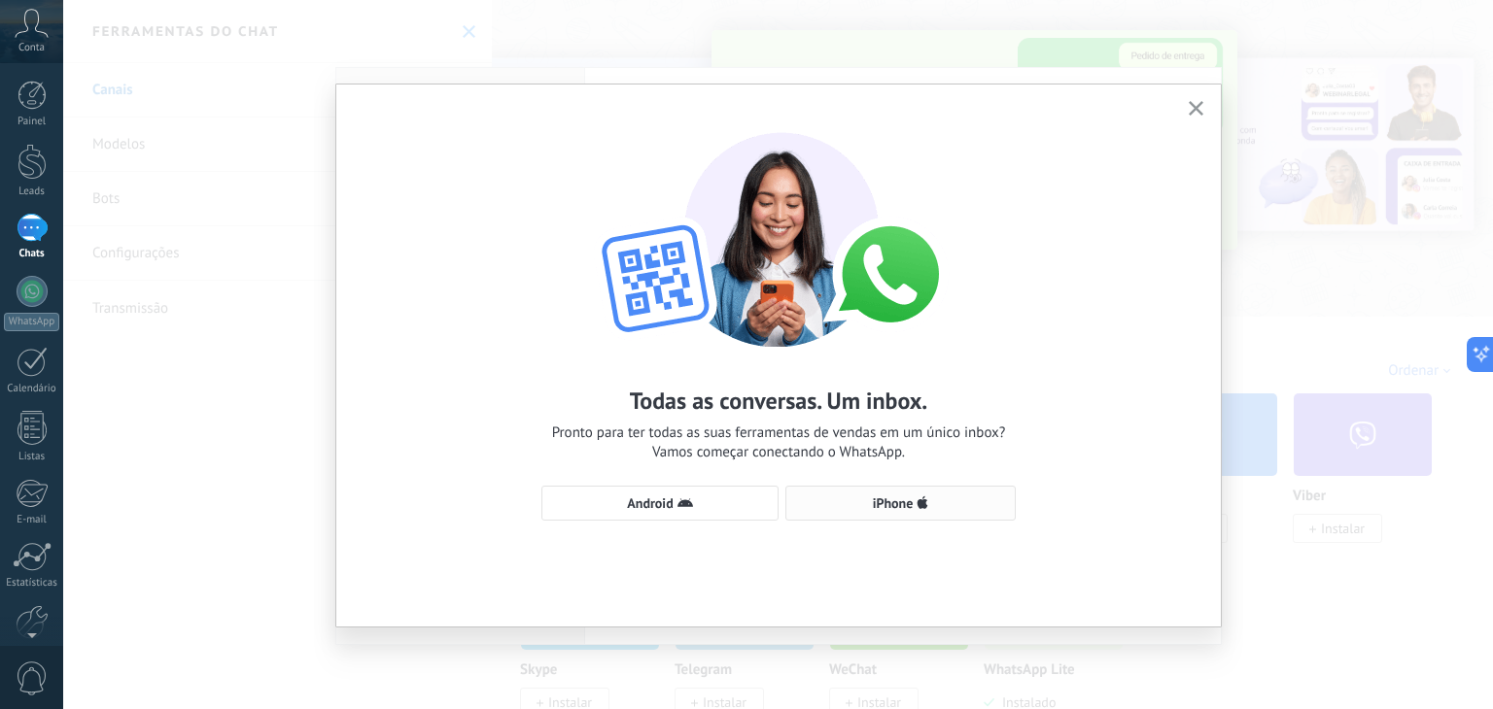
click at [887, 501] on span "iPhone" at bounding box center [893, 504] width 41 height 14
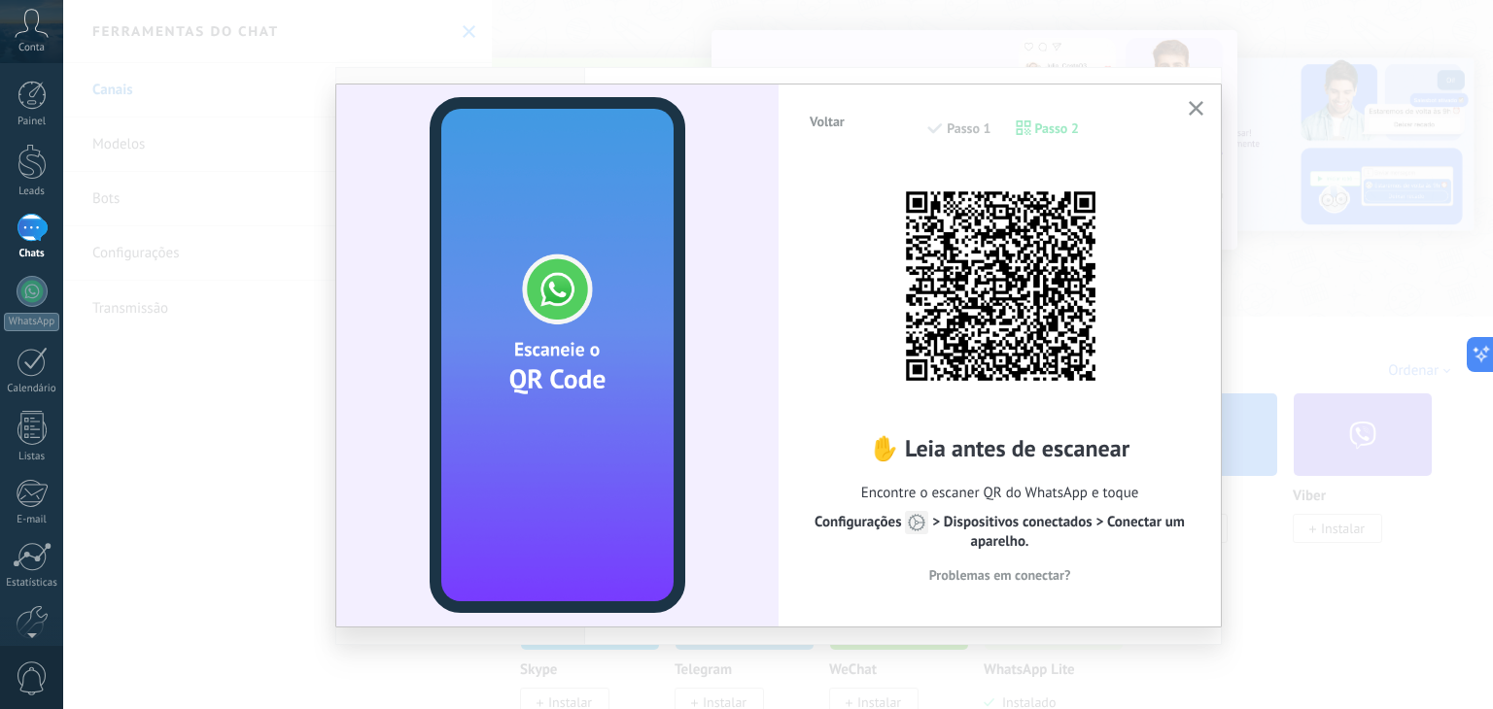
click at [1056, 123] on div "Voltar Passo 1 Passo 2" at bounding box center [1000, 139] width 384 height 50
click at [984, 124] on div "Voltar Passo 1 Passo 2" at bounding box center [1000, 139] width 384 height 50
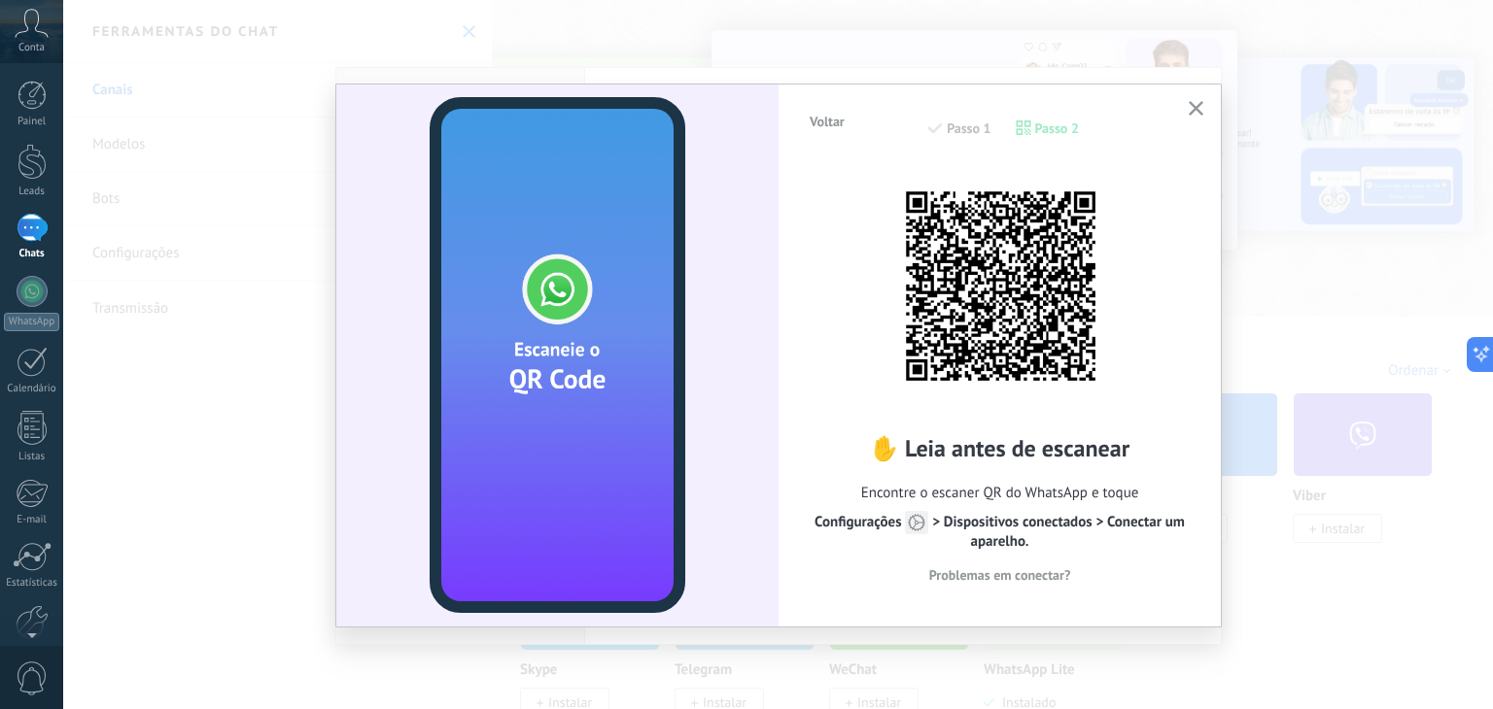
drag, startPoint x: 984, startPoint y: 124, endPoint x: 974, endPoint y: 156, distance: 33.8
click at [974, 156] on div "Voltar Passo 1 Passo 2" at bounding box center [1000, 139] width 384 height 50
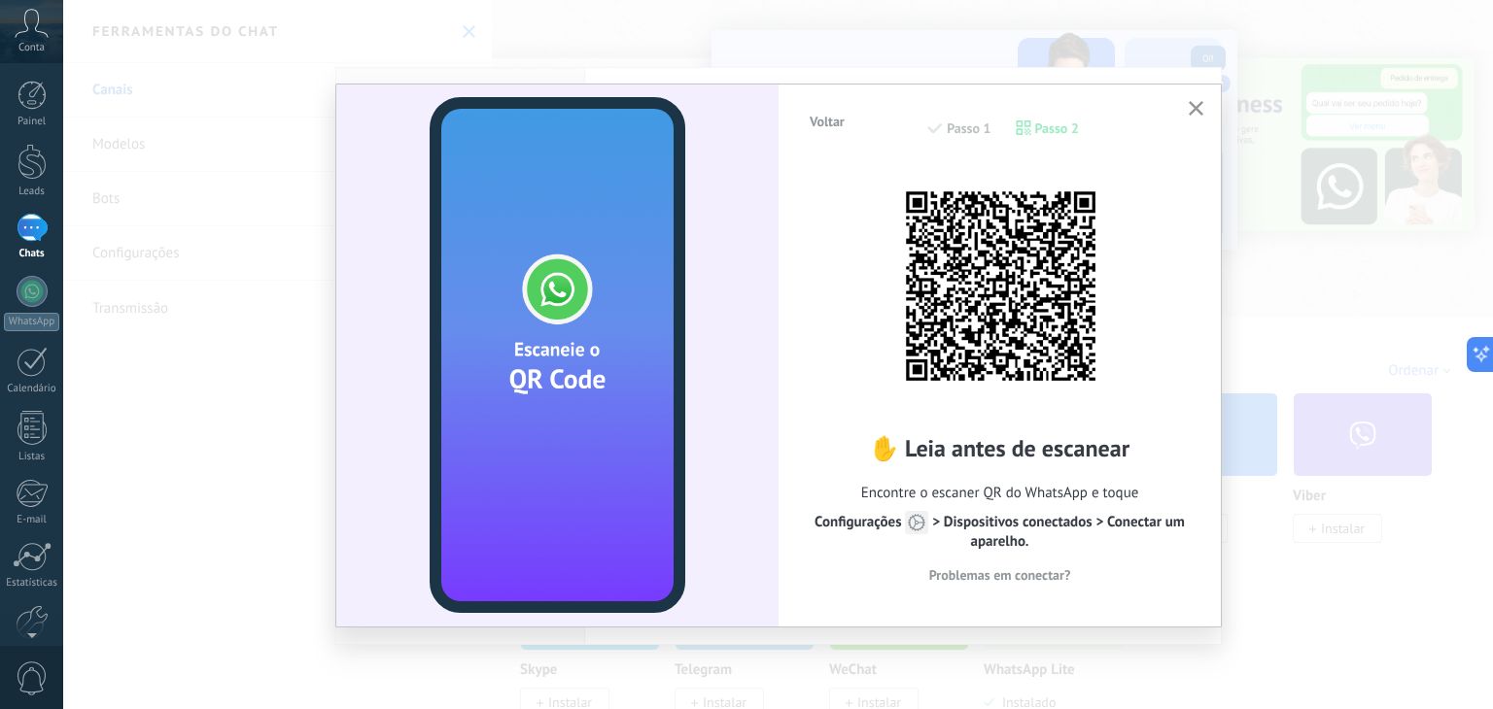
click at [996, 573] on span "Problemas em conectar?" at bounding box center [1000, 575] width 142 height 14
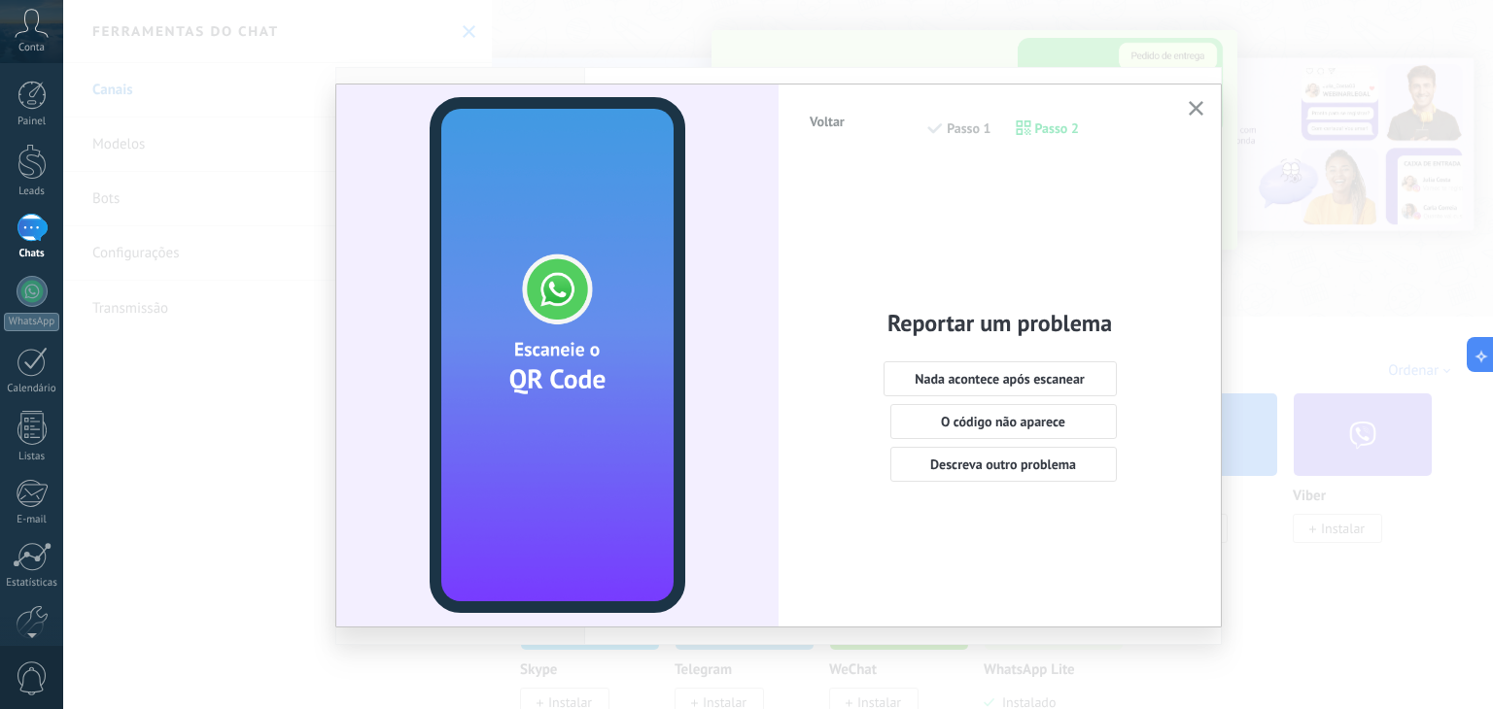
click at [827, 126] on span "Voltar" at bounding box center [827, 122] width 35 height 14
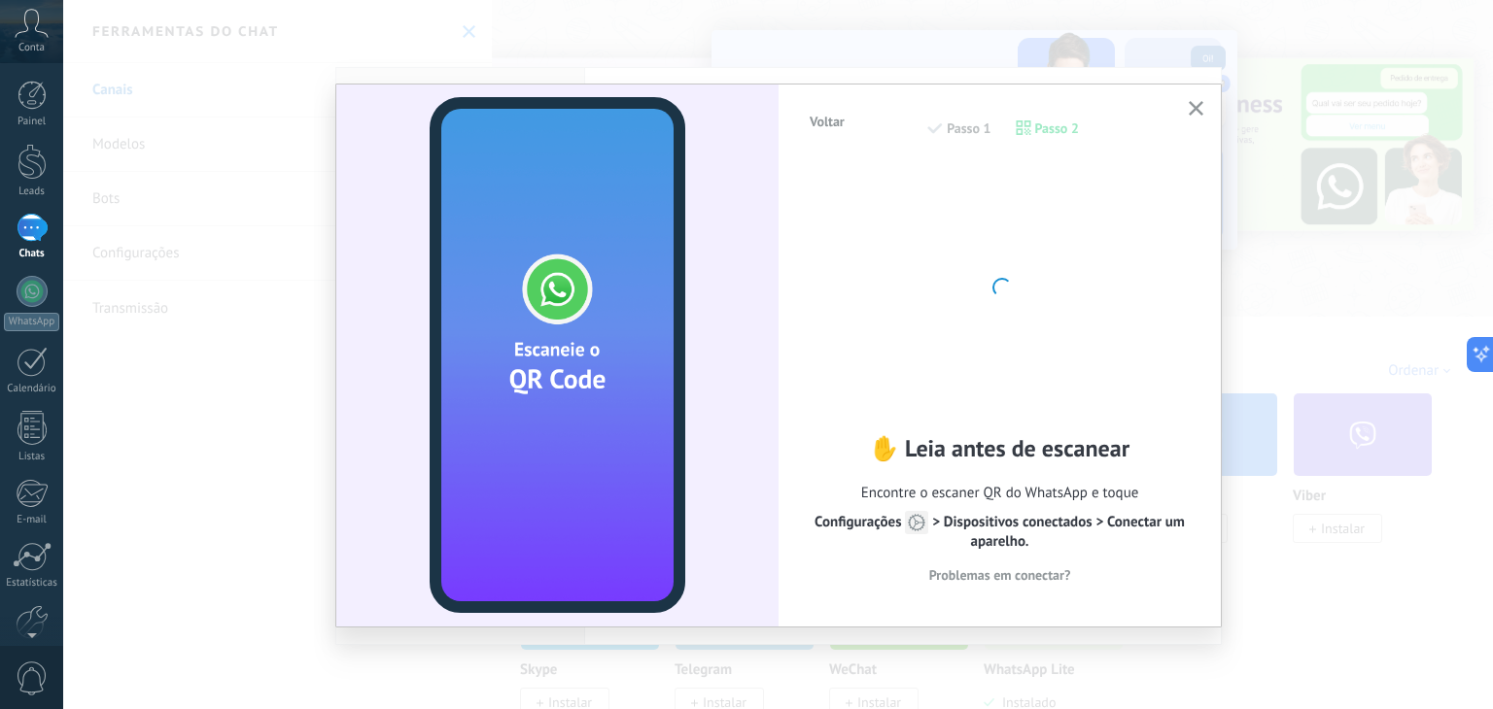
click at [1189, 114] on use "button" at bounding box center [1196, 108] width 15 height 15
